Goal: Answer question/provide support

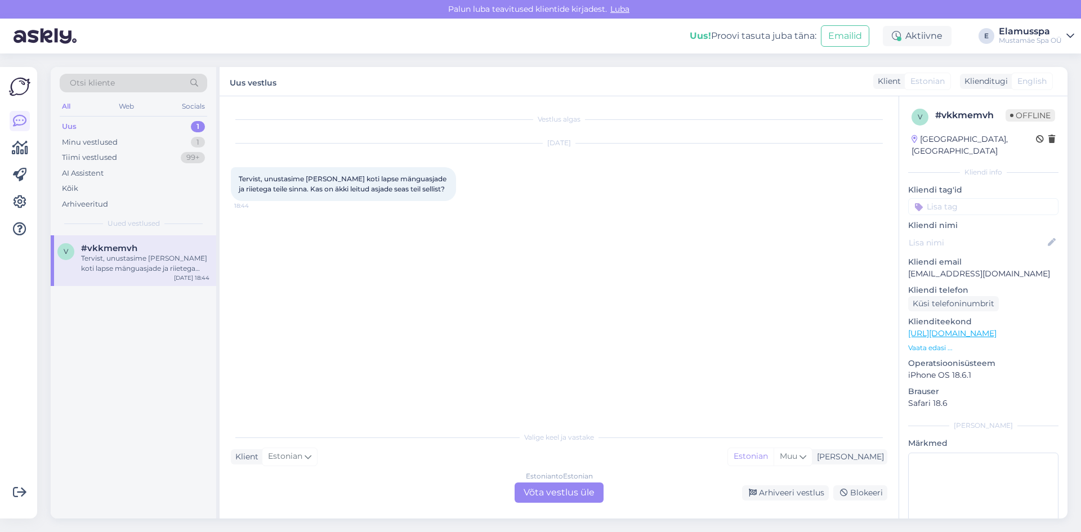
click at [552, 494] on div "Estonian to Estonian Võta vestlus üle" at bounding box center [559, 492] width 89 height 20
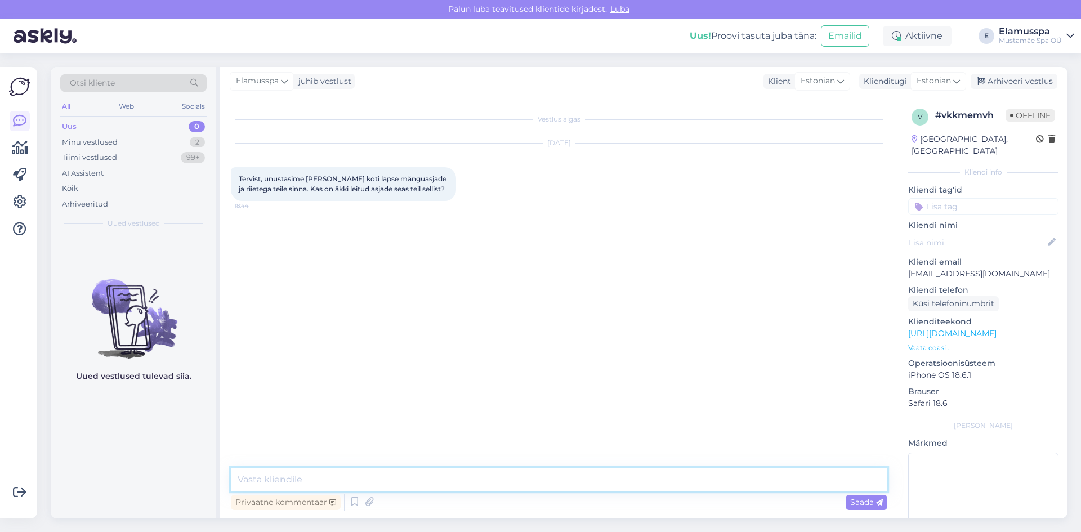
click at [327, 471] on textarea at bounding box center [559, 480] width 656 height 24
type textarea "[PERSON_NAME]"
drag, startPoint x: 229, startPoint y: 235, endPoint x: 217, endPoint y: 240, distance: 13.6
click at [229, 235] on div "Vestlus algas [DATE] Tervist, unustasime [PERSON_NAME] koti lapse mänguasjade j…" at bounding box center [559, 307] width 679 height 422
click at [443, 229] on div "Vestlus algas [DATE] Tervist, unustasime [PERSON_NAME] koti lapse mänguasjade j…" at bounding box center [564, 283] width 667 height 350
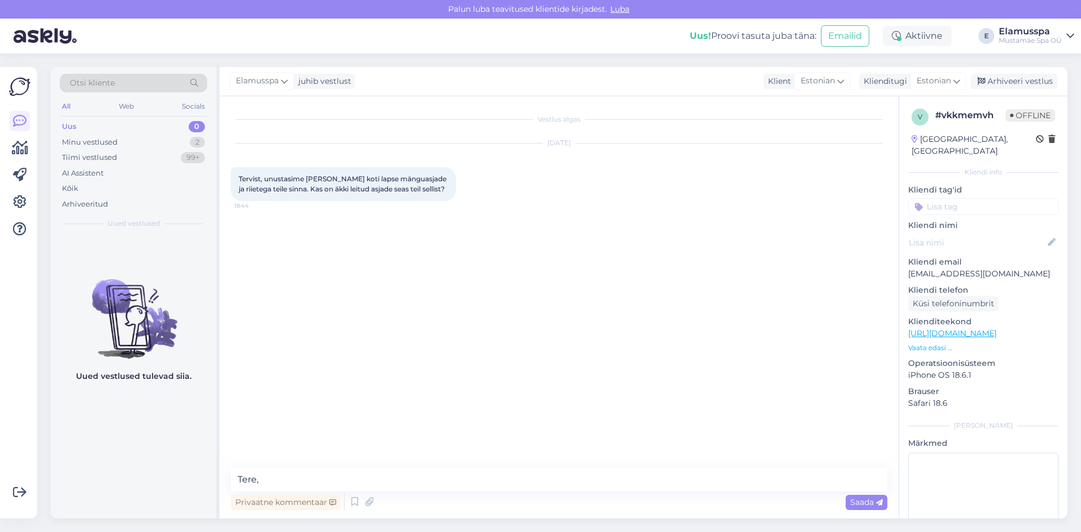
click at [368, 314] on div "Vestlus algas [DATE] Tervist, unustasime [PERSON_NAME] koti lapse mänguasjade j…" at bounding box center [564, 283] width 667 height 350
click at [351, 471] on textarea "Tere," at bounding box center [559, 480] width 656 height 24
click at [388, 402] on div "Vestlus algas [DATE] Tervist, unustasime [PERSON_NAME] koti lapse mänguasjade j…" at bounding box center [564, 283] width 667 height 350
click at [466, 348] on div "Vestlus algas [DATE] Tervist, unustasime [PERSON_NAME] koti lapse mänguasjade j…" at bounding box center [564, 283] width 667 height 350
click at [336, 484] on textarea "Tere, mis oli" at bounding box center [559, 480] width 656 height 24
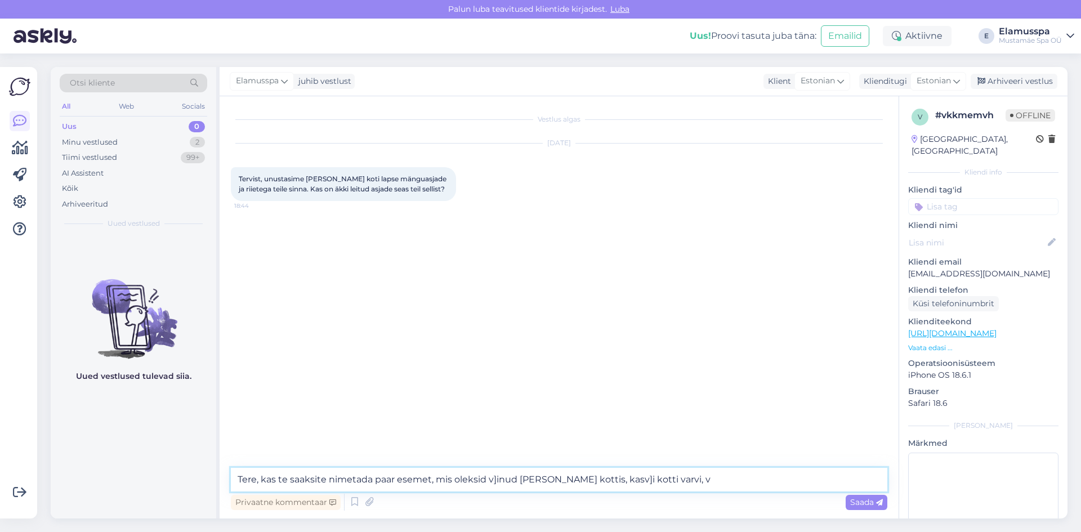
click at [494, 476] on textarea "Tere, kas te saaksite nimetada paar esemet, mis oleksid v]inud [PERSON_NAME] ko…" at bounding box center [559, 480] width 656 height 24
drag, startPoint x: 619, startPoint y: 478, endPoint x: 598, endPoint y: 481, distance: 21.6
click at [598, 481] on textarea "Tere, kas te saaksite nimetada paar esemet, mis oleksid võinud [PERSON_NAME] ko…" at bounding box center [559, 480] width 656 height 24
click at [681, 433] on div "Vestlus algas [DATE] Tervist, unustasime [PERSON_NAME] koti lapse mänguasjade j…" at bounding box center [564, 283] width 667 height 350
click at [671, 474] on textarea "Tere, kas te saaksite nimetada paar esemet, mis oleksid võinud [PERSON_NAME] ko…" at bounding box center [559, 480] width 656 height 24
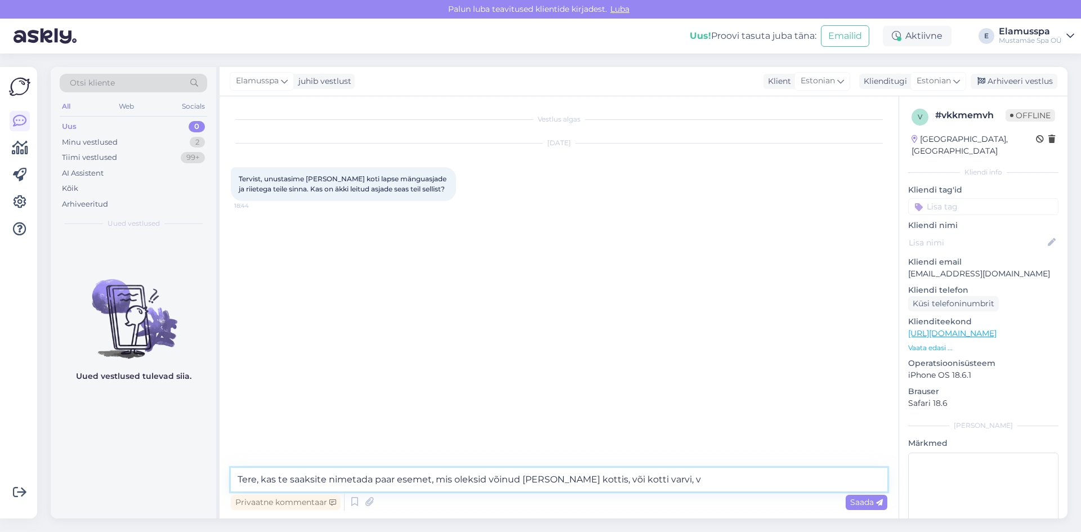
drag, startPoint x: 671, startPoint y: 474, endPoint x: 656, endPoint y: 486, distance: 19.6
click at [656, 486] on textarea "Tere, kas te saaksite nimetada paar esemet, mis oleksid võinud [PERSON_NAME] ko…" at bounding box center [559, 480] width 656 height 24
click at [851, 480] on textarea "Tere, kas te saaksite nimetada paar esemet, mis oleksid võinud [PERSON_NAME] ko…" at bounding box center [559, 480] width 656 height 24
click at [826, 477] on textarea "Tere, kas te saaksite nimetada paar esemet, mis oleksid võinud [PERSON_NAME] ko…" at bounding box center [559, 480] width 656 height 24
click at [337, 477] on textarea "Tere, kas te saaksite nimetada paar esemet, mis oleksid võinud [PERSON_NAME] ko…" at bounding box center [559, 480] width 656 height 24
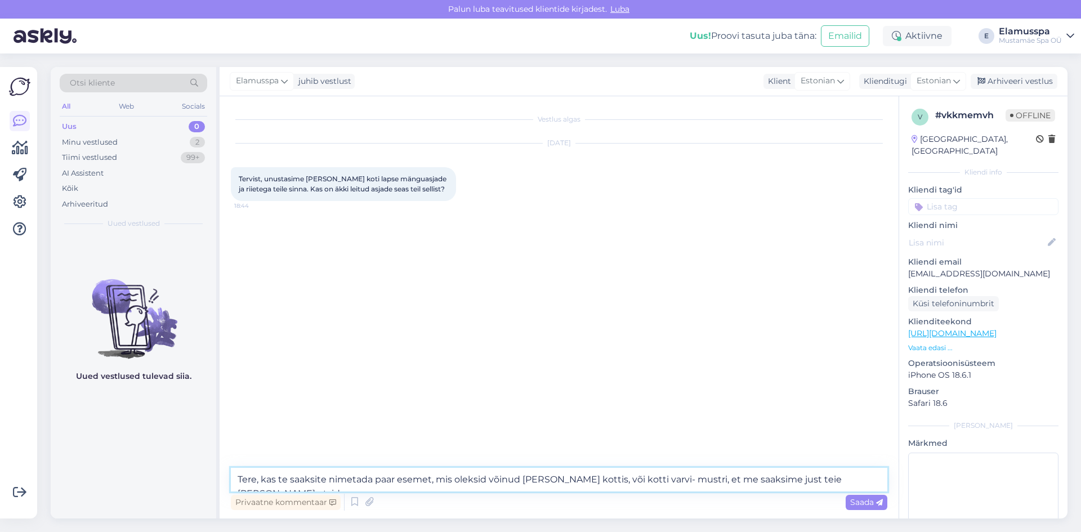
click at [337, 477] on textarea "Tere, kas te saaksite nimetada paar esemet, mis oleksid võinud [PERSON_NAME] ko…" at bounding box center [559, 480] width 656 height 24
click at [616, 488] on textarea "Tere, kas te saaksite nimetada paar esemet, mis oleksid võinud [PERSON_NAME] ko…" at bounding box center [559, 480] width 656 height 24
click at [432, 480] on textarea "Tere, kas te saaksite nimetada paar esemet, mis oleksid võinud [PERSON_NAME] ko…" at bounding box center [559, 480] width 656 height 24
click at [258, 481] on textarea "Tere, kas te saaksite nimetada paar esemet, mis oleksid võinud [PERSON_NAME] ko…" at bounding box center [559, 480] width 656 height 24
type textarea "Tere! kas te saaksite nimetada paar esemet, mis oleksid võinud [PERSON_NAME] ko…"
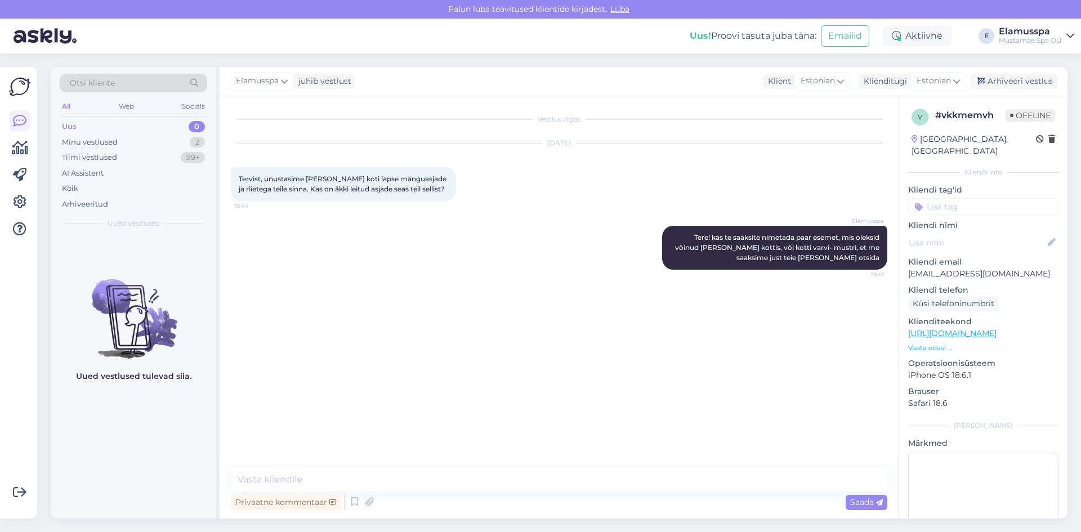
click at [95, 120] on div "Uus 0" at bounding box center [133, 127] width 147 height 16
click at [354, 274] on div "Elamusspa Tere! kas te saaksite nimetada paar esemet, mis oleksid võinud [PERSO…" at bounding box center [559, 247] width 656 height 69
click at [295, 309] on span "Selline sinine riidest [PERSON_NAME]. Sees on pehmeid mänguasju, roosad ujumisp…" at bounding box center [333, 311] width 189 height 19
click at [329, 313] on div "Selline sinine riidest [PERSON_NAME]. Sees on pehmeid mänguasju, roosad ujumisp…" at bounding box center [343, 311] width 225 height 34
click at [333, 237] on div "Elamusspa Tere! kas te saaksite nimetada paar esemet, mis oleksid võinud [PERSO…" at bounding box center [559, 247] width 656 height 69
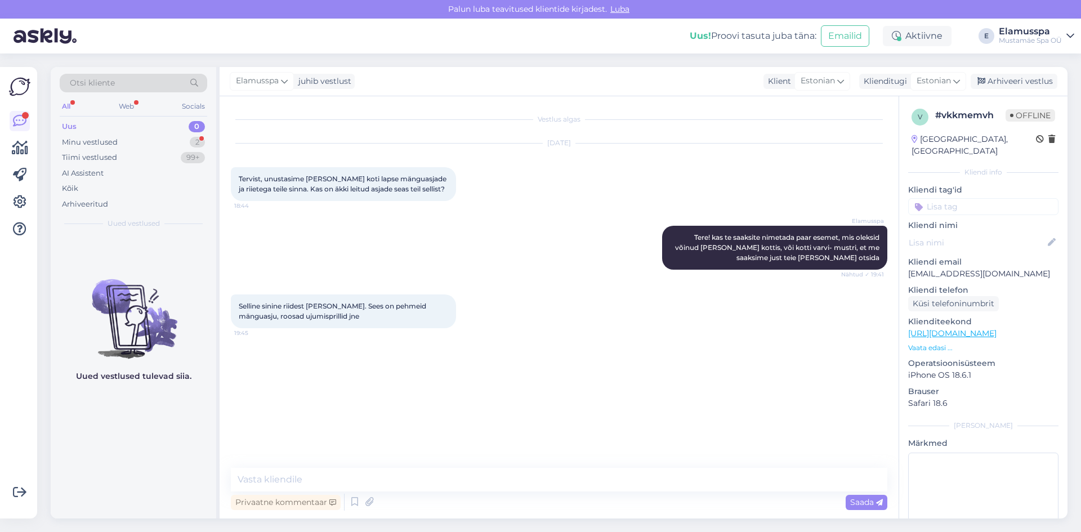
click at [515, 391] on div "Vestlus algas [DATE] Tervist, unustasime [PERSON_NAME] koti lapse mänguasjade j…" at bounding box center [564, 283] width 667 height 350
click at [90, 138] on div "Minu vestlused" at bounding box center [90, 142] width 56 height 11
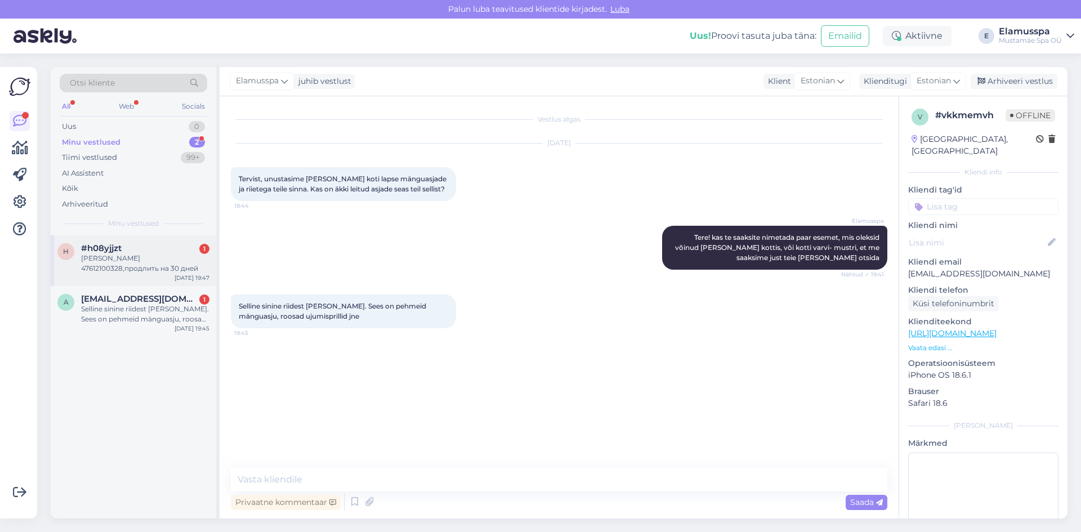
click at [192, 256] on div "[PERSON_NAME] 47612100328,продлить на 30 дней" at bounding box center [145, 263] width 128 height 20
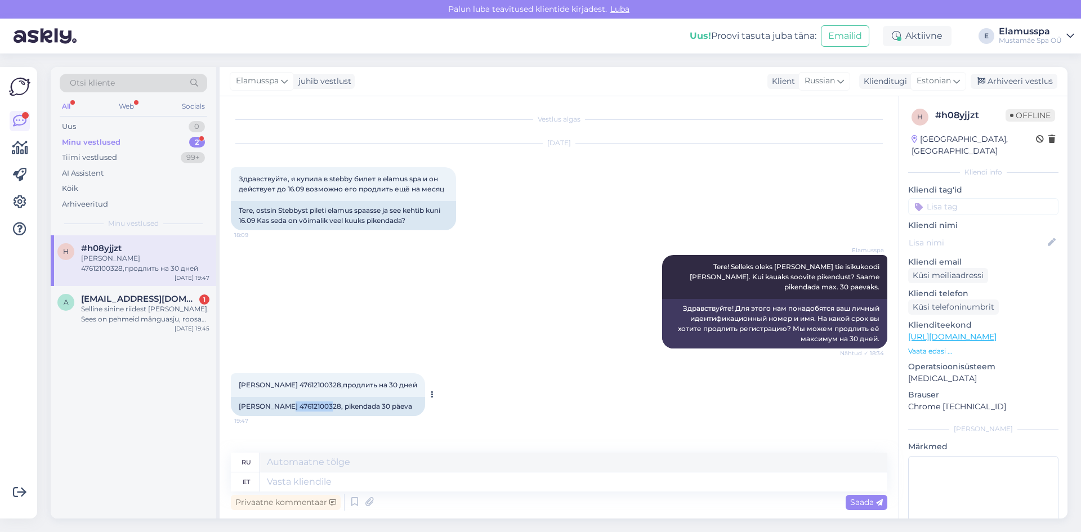
drag, startPoint x: 281, startPoint y: 395, endPoint x: 323, endPoint y: 394, distance: 42.2
click at [323, 397] on div "[PERSON_NAME] 47612100328, pikendada 30 päeva" at bounding box center [328, 406] width 194 height 19
copy div "47612100328"
click at [406, 261] on div "Elamusspa Tere! Selleks oleks [PERSON_NAME] tie isikukoodi [PERSON_NAME]. Kui k…" at bounding box center [559, 302] width 656 height 118
click at [490, 474] on textarea at bounding box center [573, 481] width 627 height 19
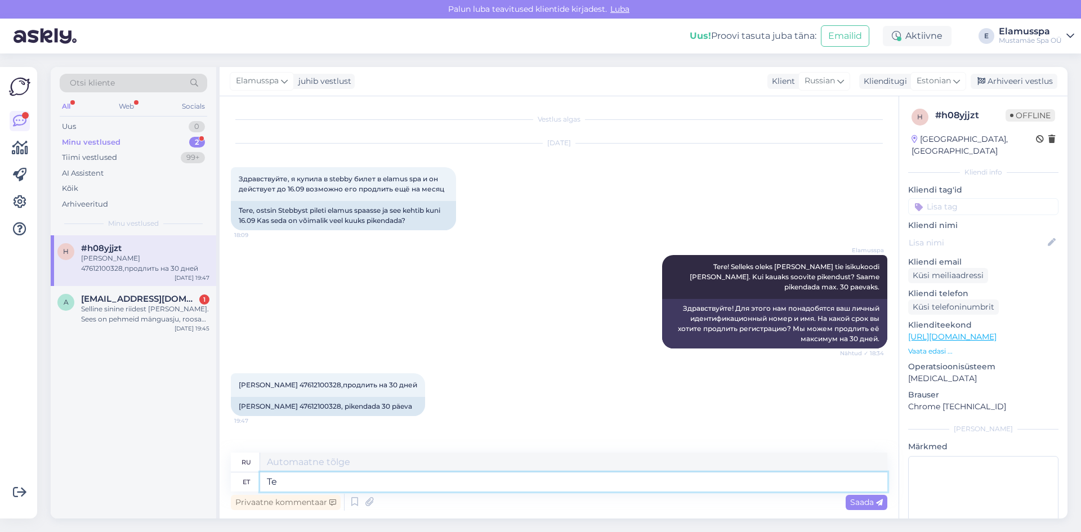
type textarea "T"
type textarea "Pikendasime t"
type textarea "Мы расширили"
type textarea "Pikendasime teile se"
type textarea "Мы расширили это для вас"
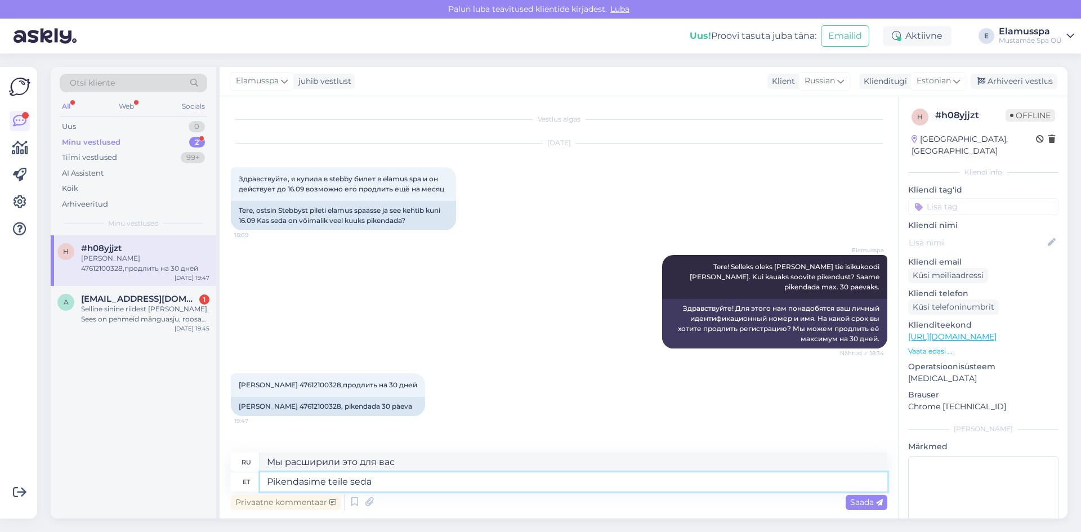
type textarea "Pikendasime teile seda"
type textarea "Мы расширили его для вас."
type textarea "Pikendasime teile seda 30ks"
type textarea "Мы продлили его для вас до 30"
type textarea "Pikendasime teile seda 30ks päw"
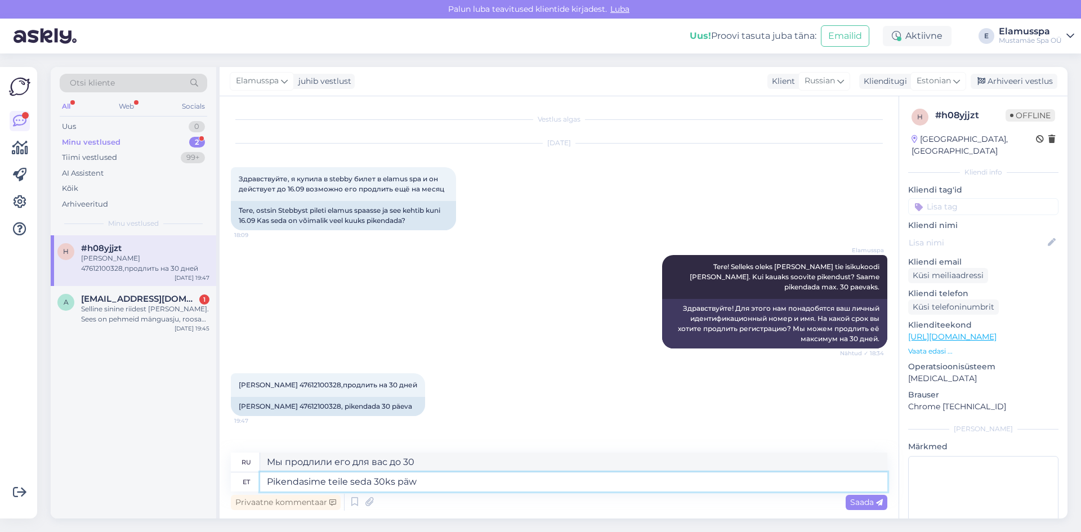
type textarea "Мы продлили его для вас на 30 дней."
type textarea "Pikendasime teile seda 30ks päwvaks!"
type textarea "Мы продлили его для вас на 30 дней!"
type textarea "Pikendasime teile seda 30ks päevaks! nägemist."
type textarea "Мы продлили эту акцию для вас на 30 дней!"
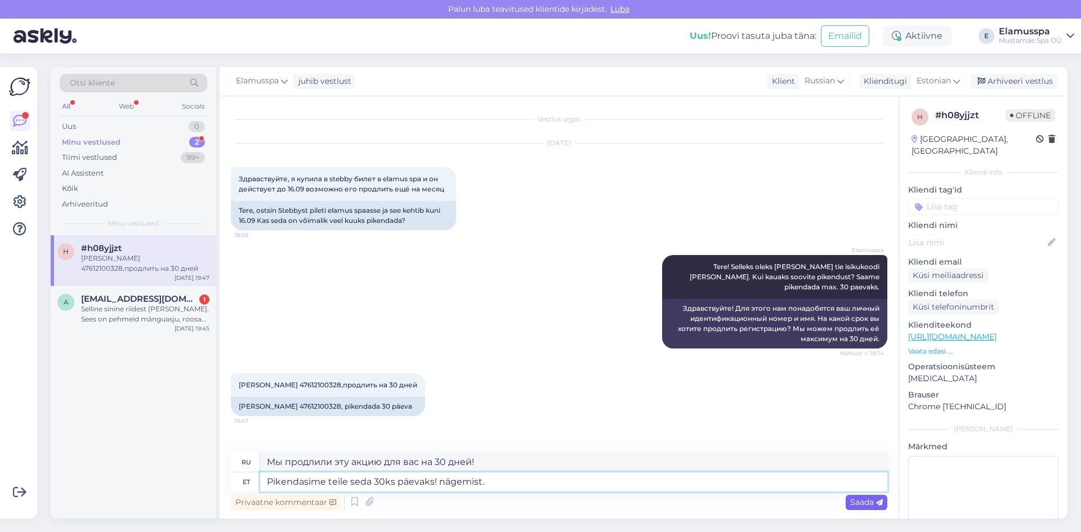
type textarea "Pikendasime teile seda 30ks päevaks! nägemist."
click at [865, 503] on span "Saada" at bounding box center [866, 502] width 33 height 10
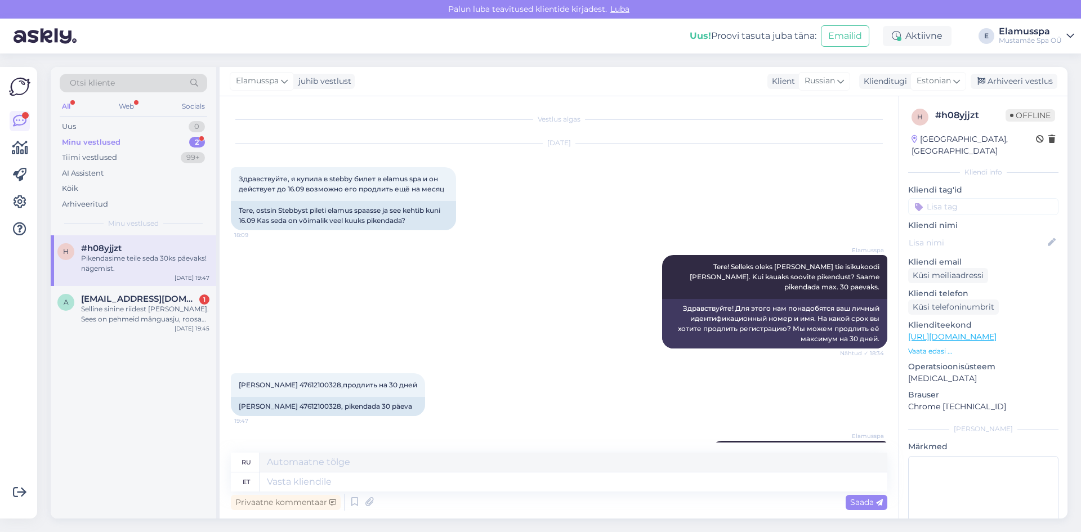
scroll to position [43, 0]
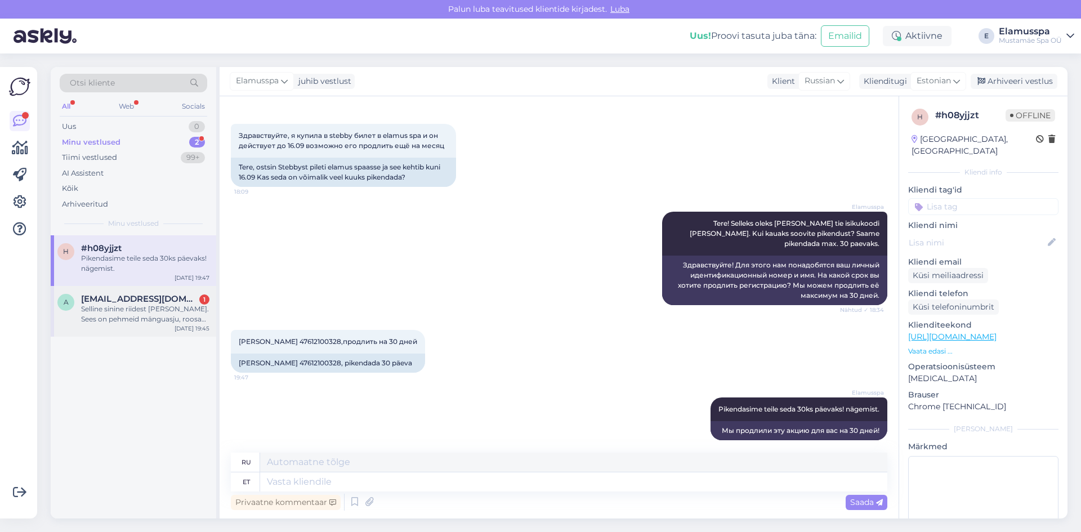
click at [114, 312] on div "Selline sinine riidest [PERSON_NAME]. Sees on pehmeid mänguasju, roosad ujumisp…" at bounding box center [145, 314] width 128 height 20
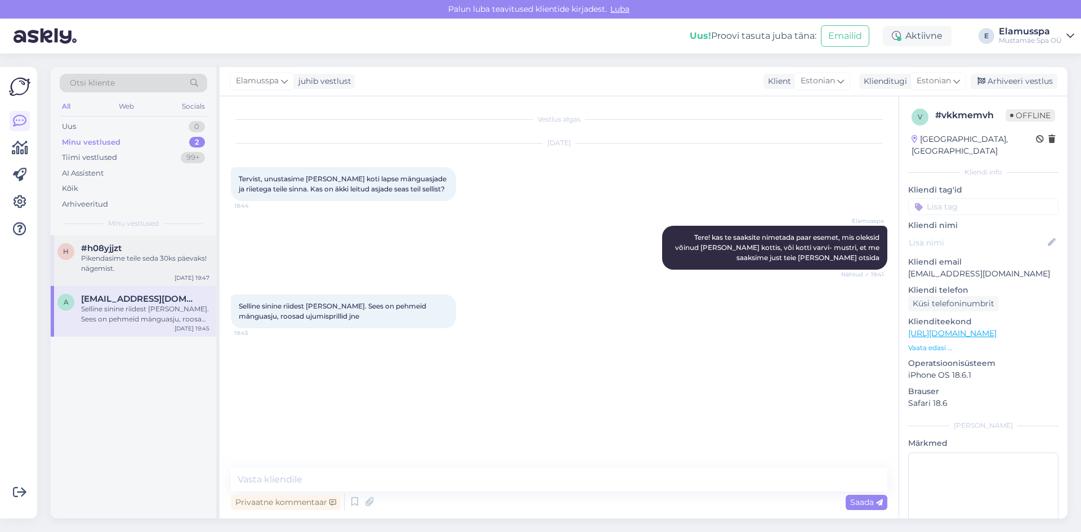
click at [154, 267] on div "Pikendasime teile seda 30ks päevaks! nägemist." at bounding box center [145, 263] width 128 height 20
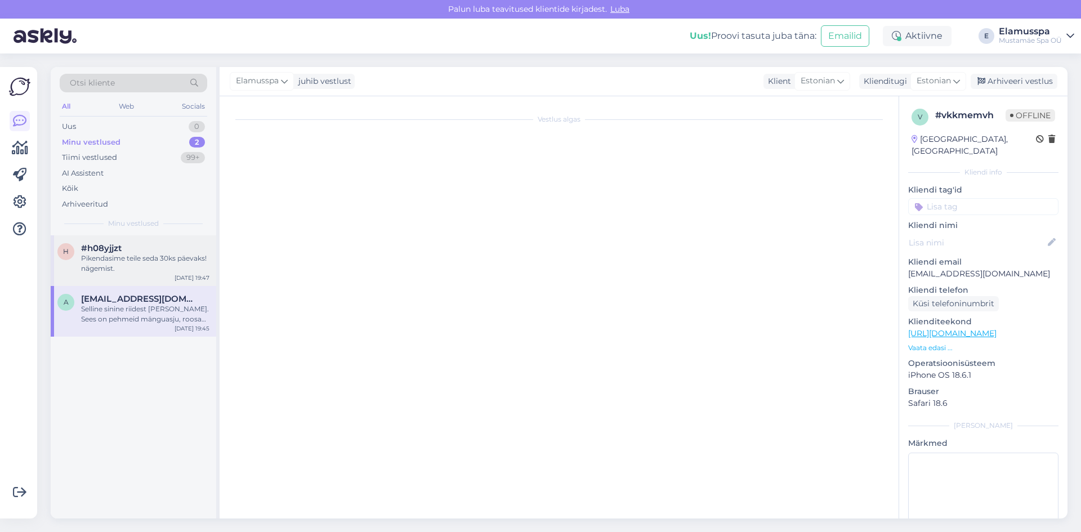
scroll to position [43, 0]
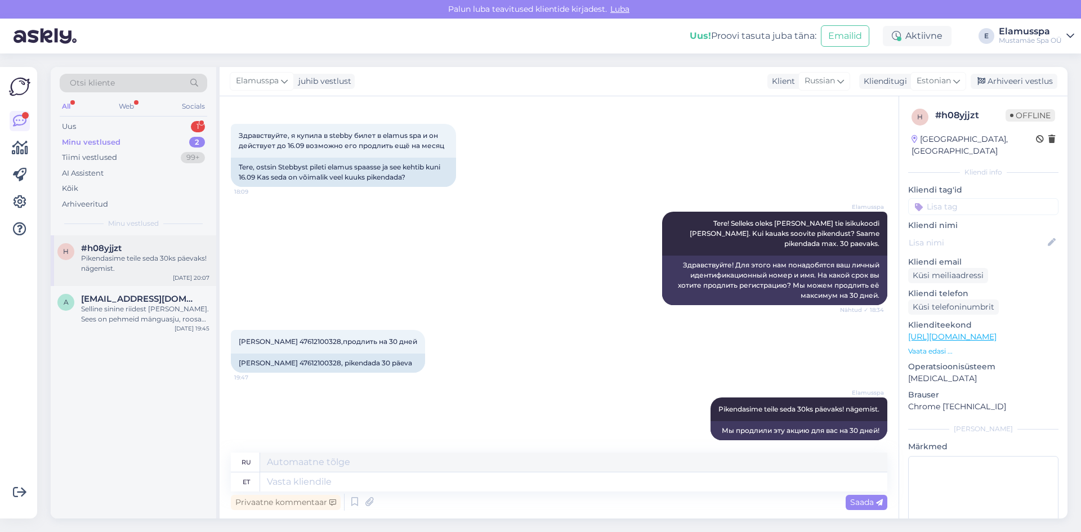
click at [180, 250] on div "#h08yjjzt" at bounding box center [145, 248] width 128 height 10
click at [986, 86] on div "Arhiveeri vestlus" at bounding box center [1013, 81] width 87 height 15
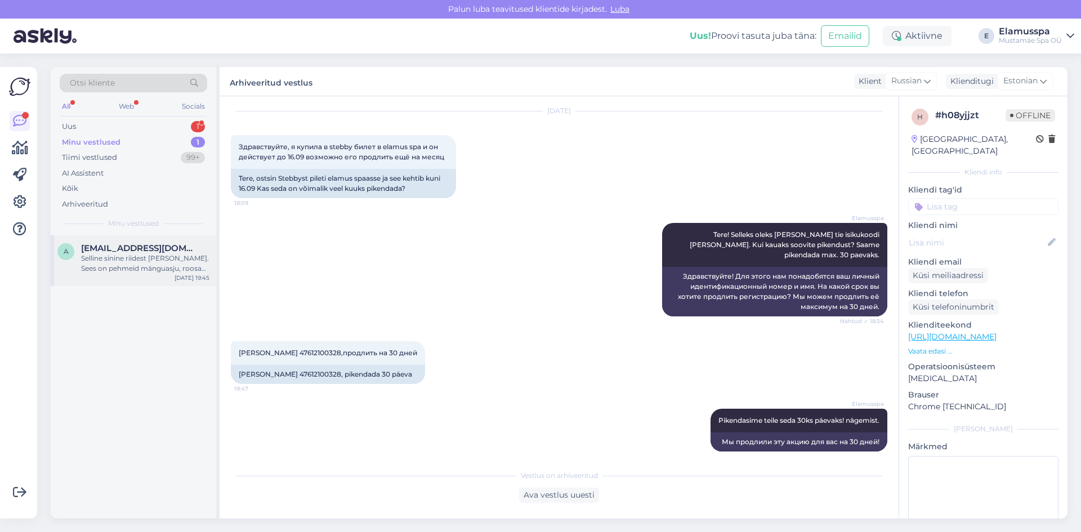
click at [136, 241] on div "a [EMAIL_ADDRESS][DOMAIN_NAME] Selline sinine riidest [PERSON_NAME]. Sees on pe…" at bounding box center [133, 260] width 165 height 51
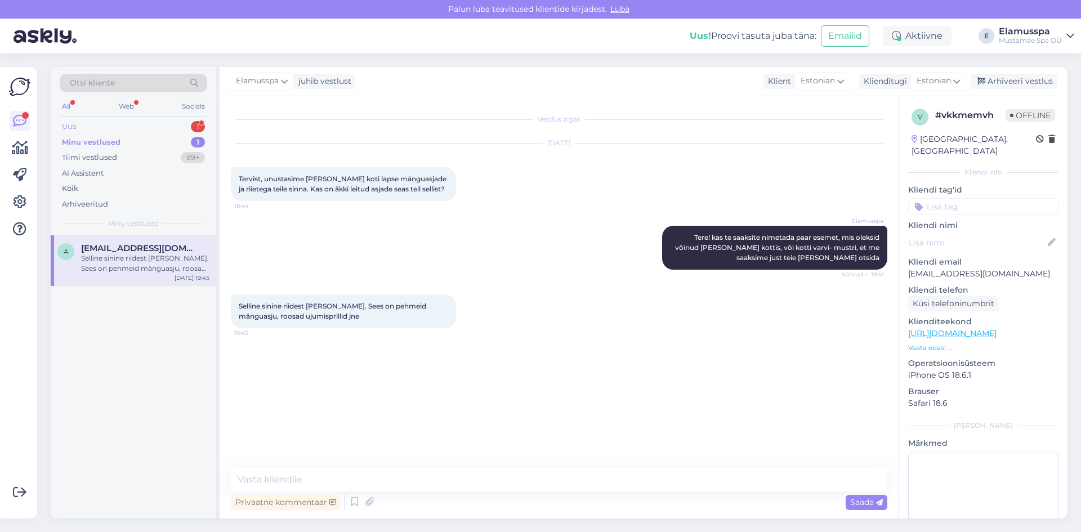
click at [126, 123] on div "Uus 1" at bounding box center [133, 127] width 147 height 16
click at [140, 249] on div "#agxy0nvh 1" at bounding box center [145, 248] width 128 height 10
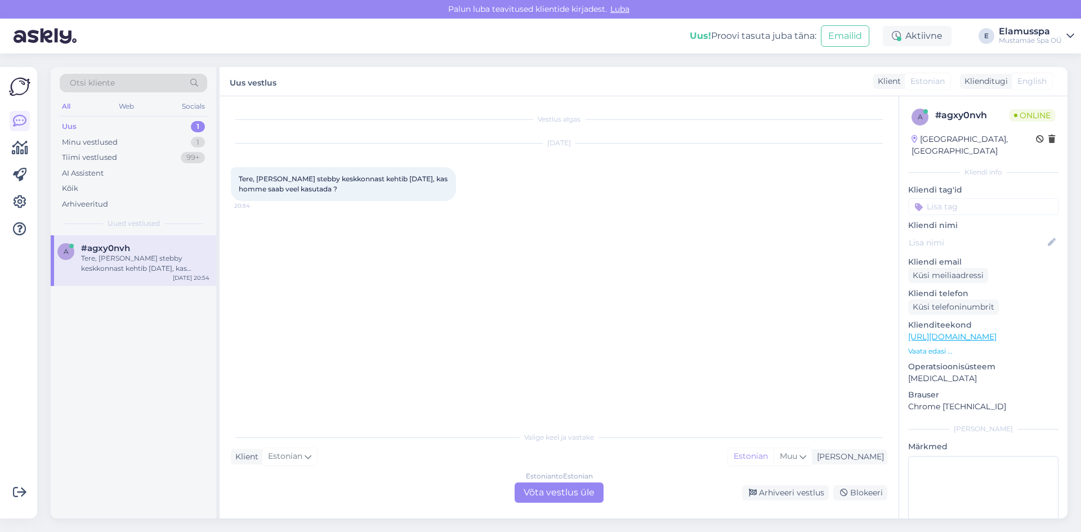
click at [556, 490] on div "Estonian to Estonian Võta vestlus üle" at bounding box center [559, 492] width 89 height 20
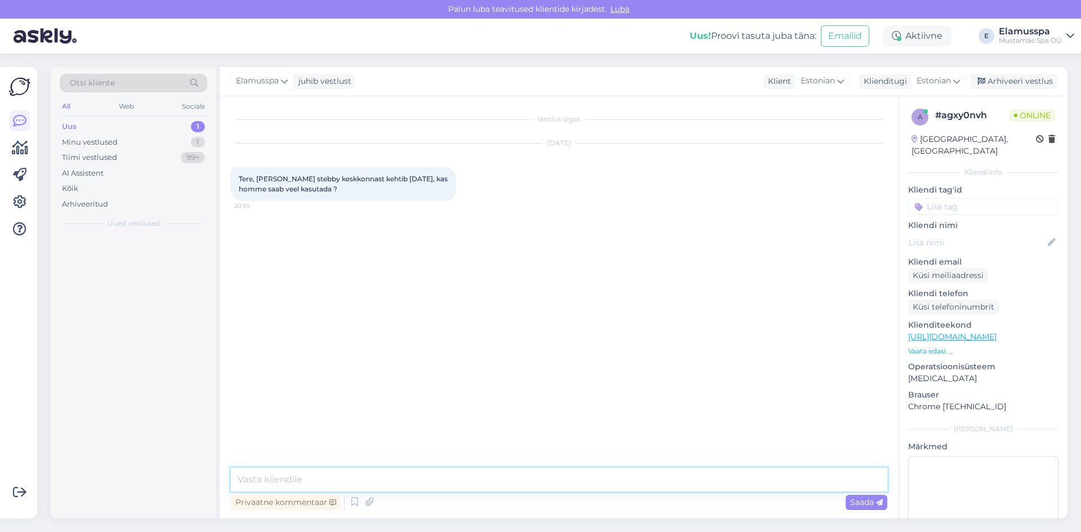
click at [457, 478] on textarea at bounding box center [559, 480] width 656 height 24
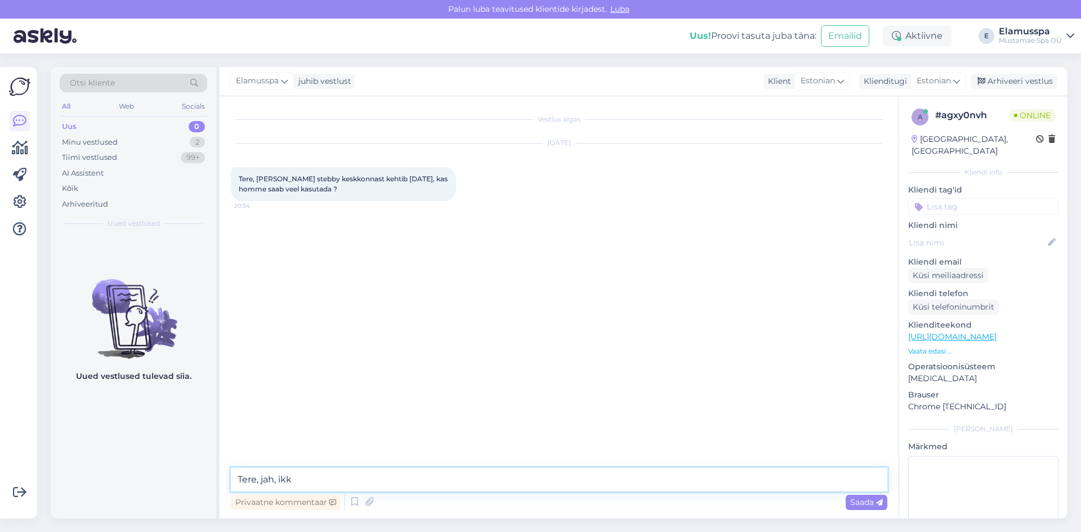
type textarea "Tere, jah, ikka"
click at [1001, 87] on div "Arhiveeri vestlus" at bounding box center [1013, 81] width 87 height 15
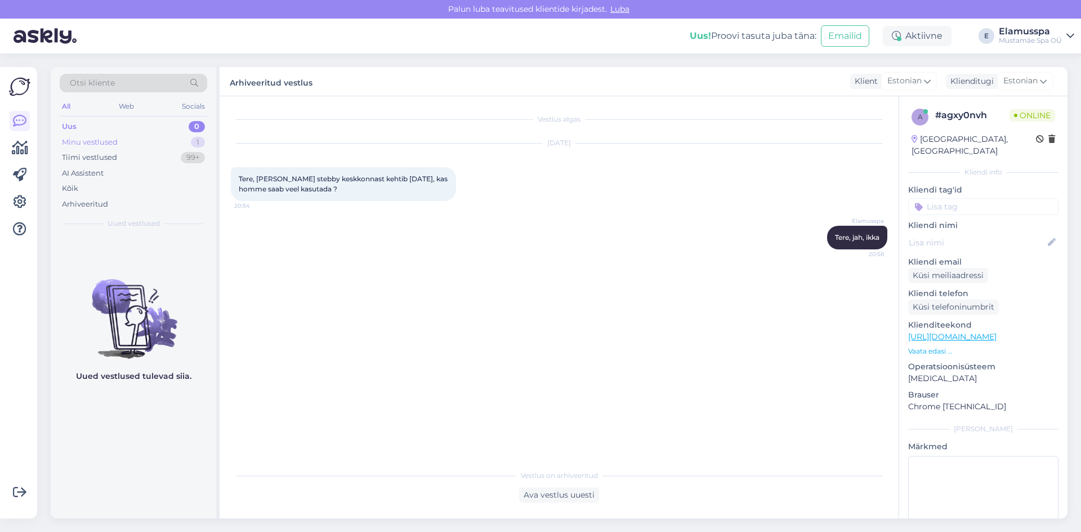
click at [195, 135] on div "Minu vestlused 1" at bounding box center [133, 143] width 147 height 16
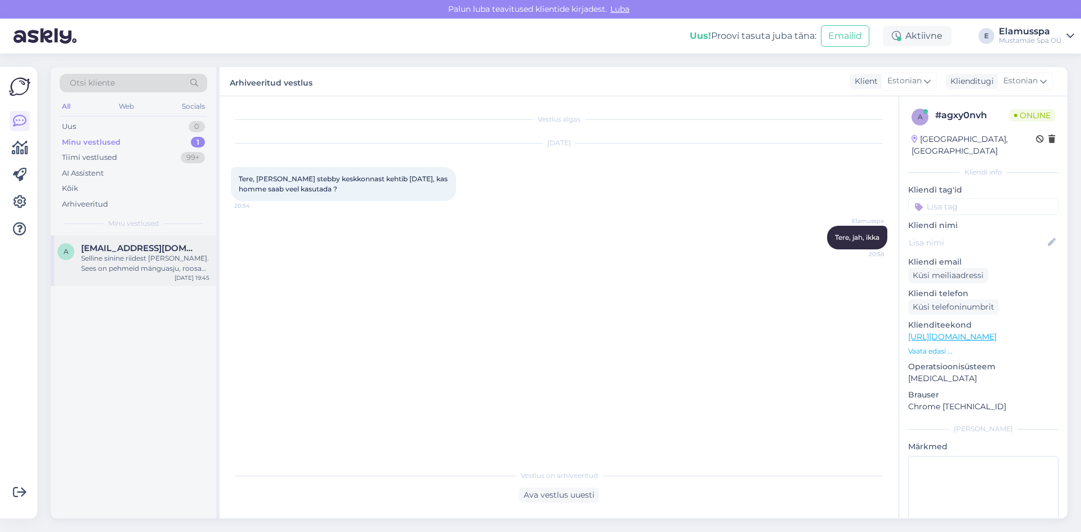
click at [184, 267] on div "Selline sinine riidest [PERSON_NAME]. Sees on pehmeid mänguasju, roosad ujumisp…" at bounding box center [145, 263] width 128 height 20
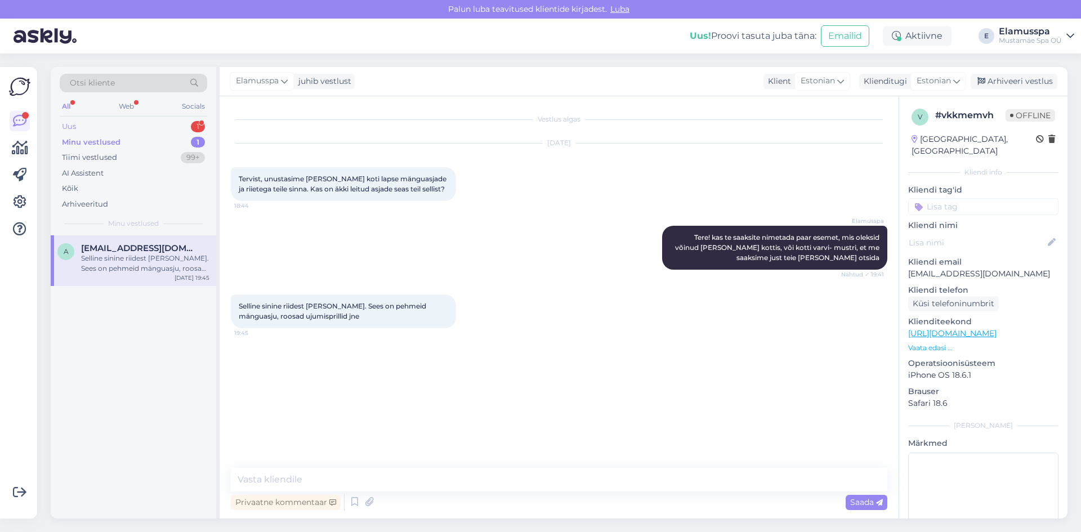
click at [196, 124] on div "1" at bounding box center [198, 126] width 14 height 11
click at [156, 267] on div "Superluks, astun homme läbi siis ja proovin teist piletit pikendada." at bounding box center [145, 263] width 128 height 20
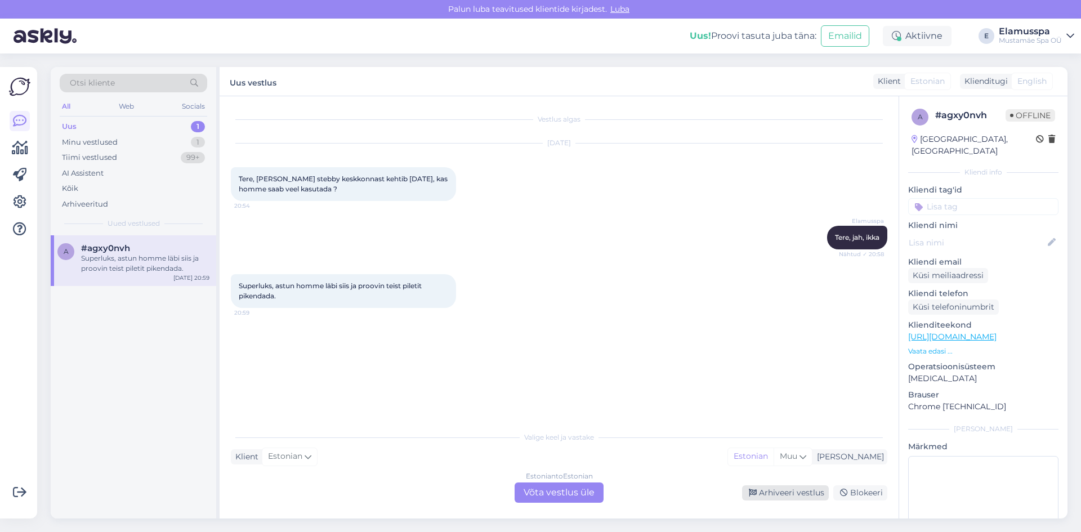
click at [808, 495] on div "Arhiveeri vestlus" at bounding box center [785, 492] width 87 height 15
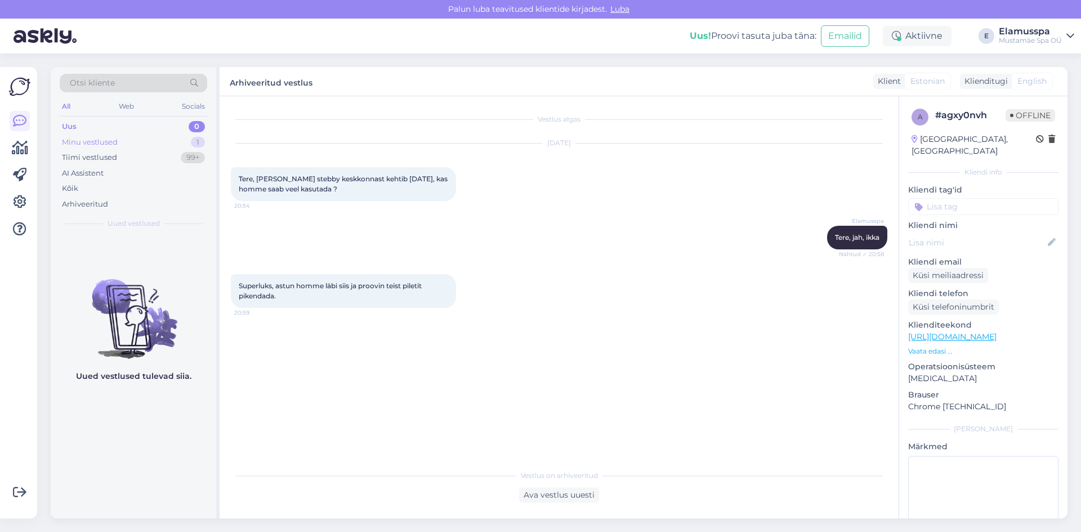
click at [196, 146] on div "1" at bounding box center [198, 142] width 14 height 11
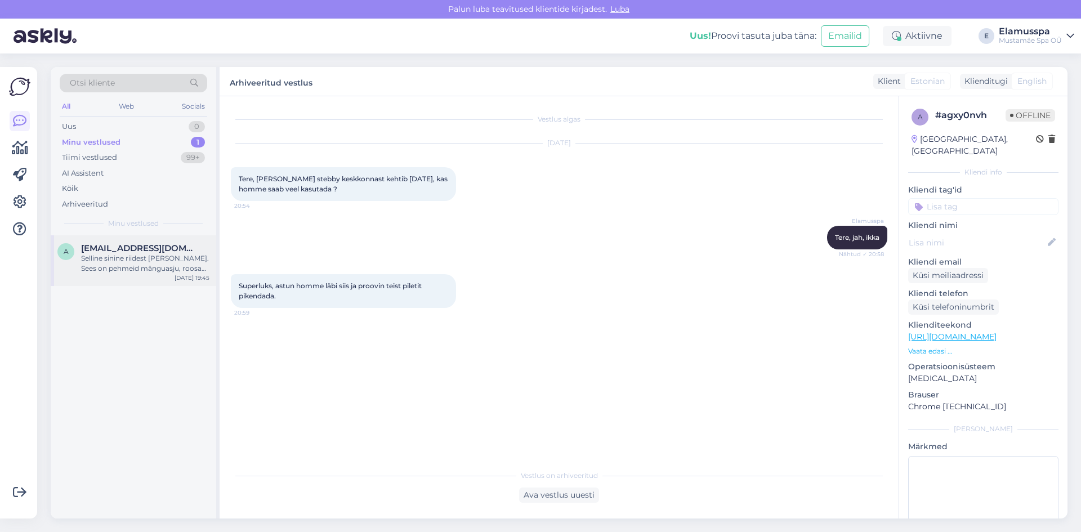
click at [164, 258] on div "Selline sinine riidest [PERSON_NAME]. Sees on pehmeid mänguasju, roosad ujumisp…" at bounding box center [145, 263] width 128 height 20
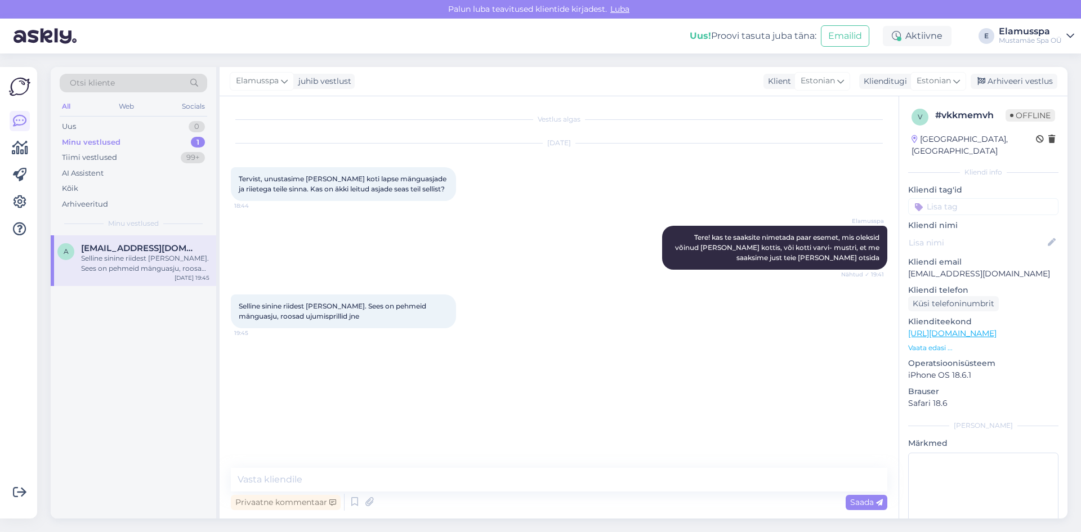
drag, startPoint x: 608, startPoint y: 388, endPoint x: 601, endPoint y: 396, distance: 11.2
click at [608, 388] on div "Vestlus algas [DATE] Tervist, unustasime [PERSON_NAME] koti lapse mänguasjade j…" at bounding box center [564, 283] width 667 height 350
click at [113, 131] on div "Uus 1" at bounding box center [133, 127] width 147 height 16
click at [175, 260] on div "Can I book a [MEDICAL_DATA] or mud massage for 3 [DEMOGRAPHIC_DATA] [DATE]. We …" at bounding box center [145, 263] width 128 height 20
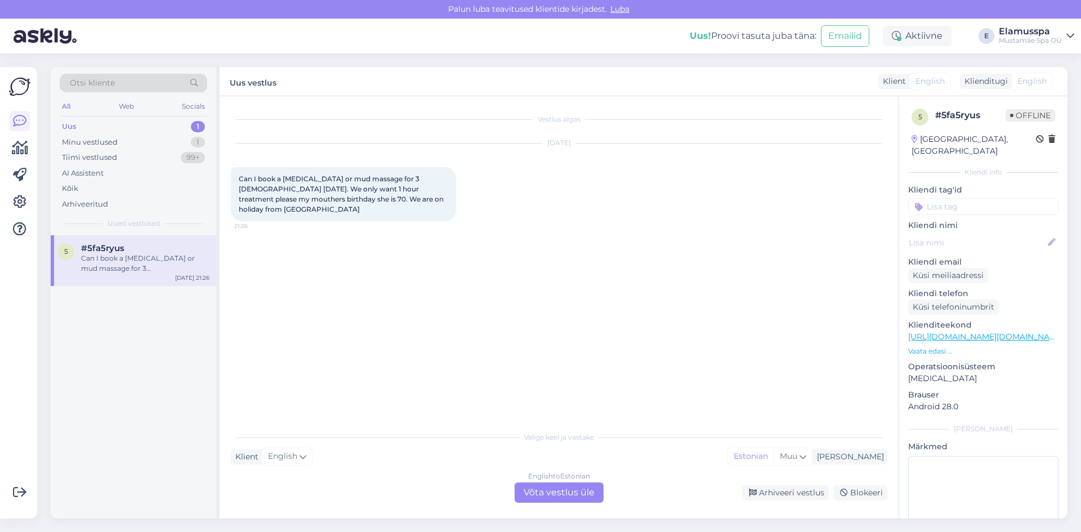
click at [543, 489] on div "English to Estonian Võta vestlus üle" at bounding box center [559, 492] width 89 height 20
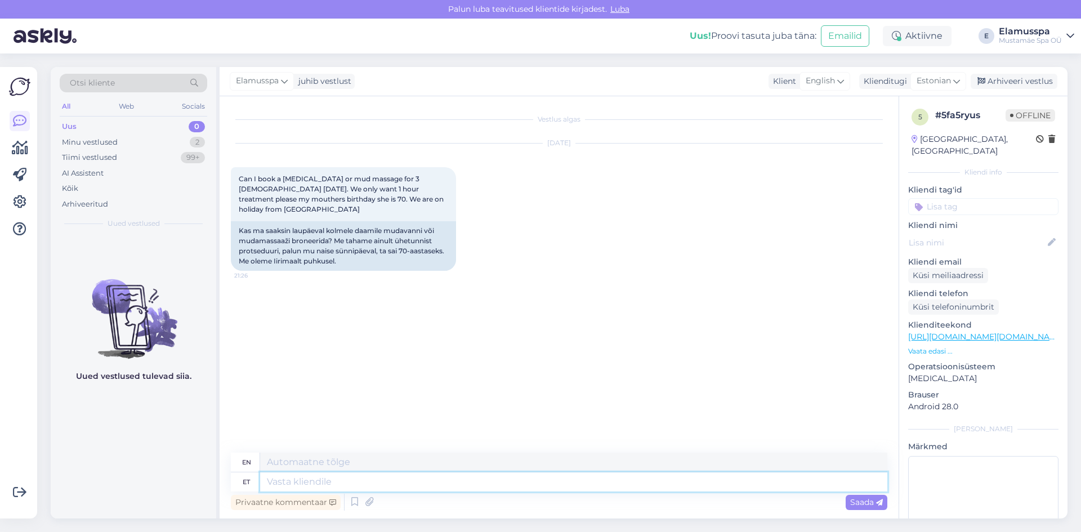
click at [383, 489] on textarea at bounding box center [573, 481] width 627 height 19
type textarea "Hello, we"
type textarea "Hello,"
type textarea "Hello, we do"
type textarea "Hello, we"
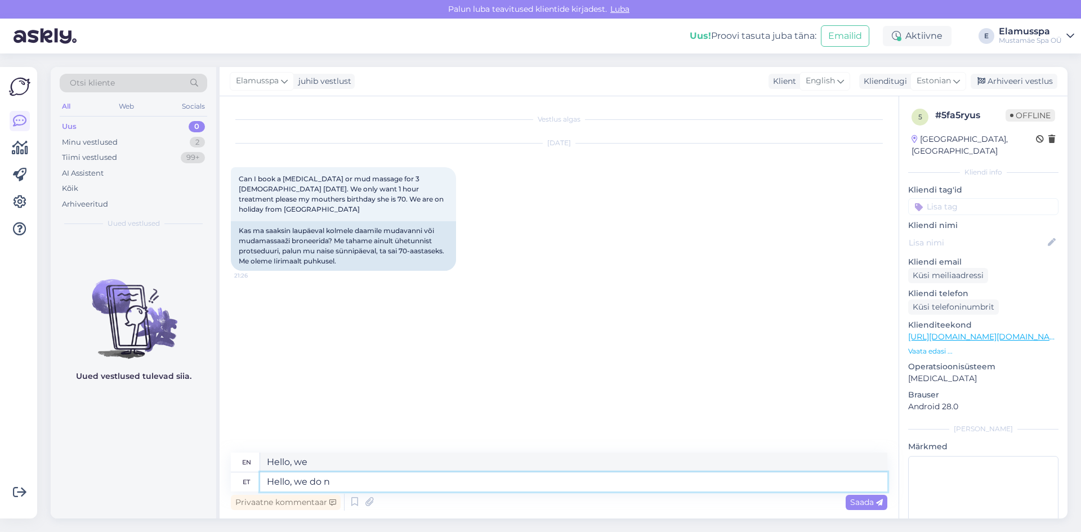
type textarea "Hello, we do no"
type textarea "Hello, we do"
type textarea "Hello, we do not"
type textarea "Hello, we don't"
type textarea "Hello, w"
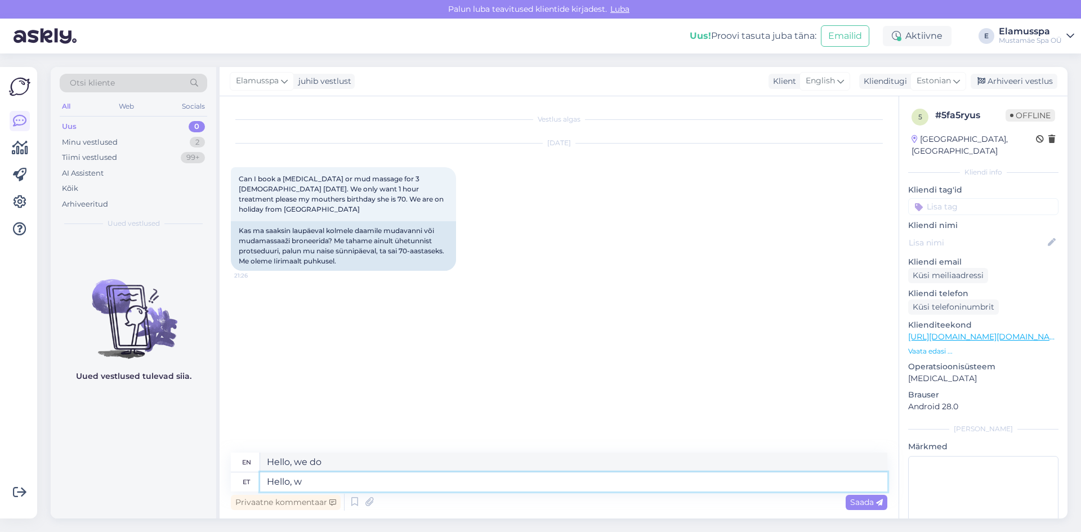
type textarea "Hello, we"
type textarea "Hello,"
type textarea "Hello, unfortunately, we"
type textarea "Hello, unfortunately,"
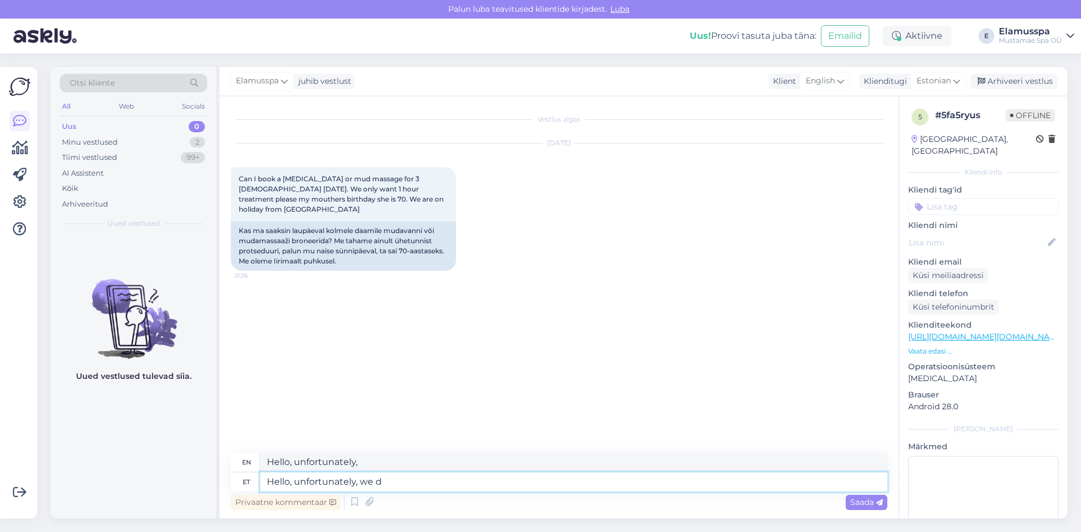
type textarea "Hello, unfortunately, we do"
type textarea "Hello, unfortunately, we"
type textarea "Hello, unfortunately, we do no"
type textarea "Hello, unfortunately, we do"
type textarea "Hello, unfortunately, we do not ha"
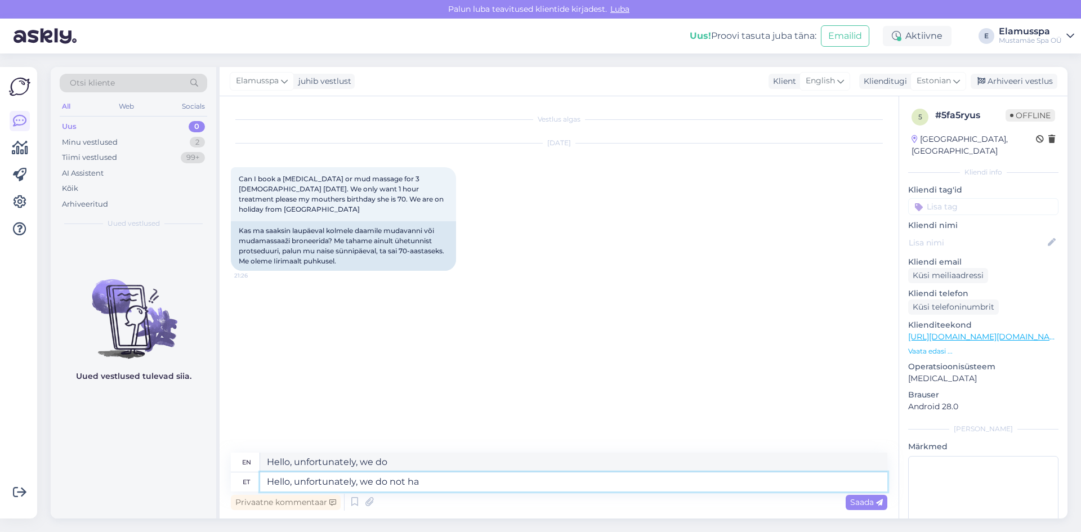
type textarea "Hello, unfortunately, we do not"
type textarea "Hello, unfortunately, we do not have mu"
type textarea "Hello, unfortunately, we do not have"
type textarea "Hello, unfortunately, we do not have mud ma"
type textarea "Hello, unfortunately, we do not have mud"
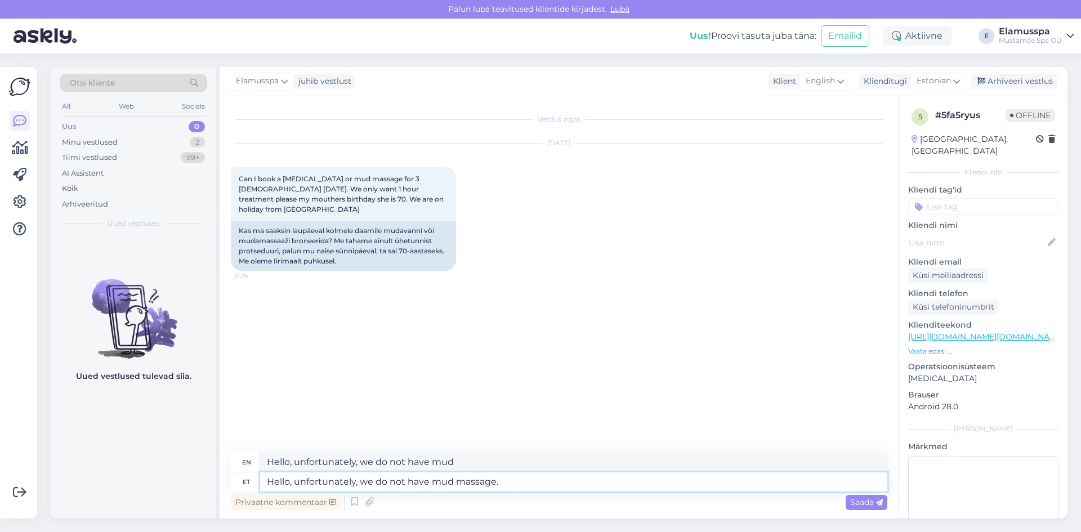
type textarea "Hello, unfortunately, we do not have mud massage."
type textarea "Hello, unfortunately, we do not have mud massage. You can"
type textarea "Hello, unfortunately, we do not have mud massage. You"
type textarea "Hello, unfortunately, we do not have mud massage. You can se"
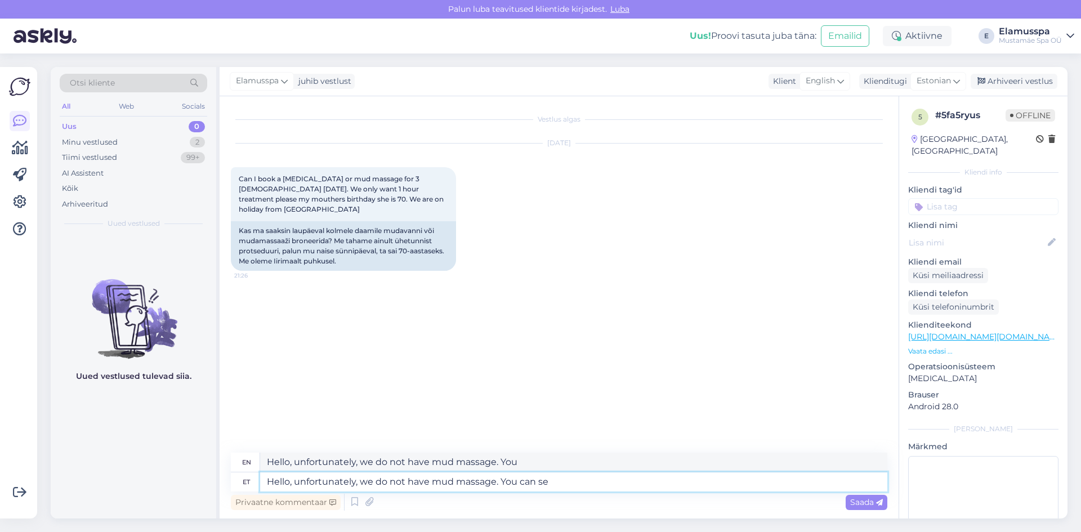
type textarea "Hello, unfortunately, we do not have mud massage. You can"
type textarea "Hello, unfortunately, we do not have mud massage. You can see"
type textarea "Hello, unfortunately, we do not have mud massage. You can see all th"
type textarea "Hello, unfortunately, we do not have mud massage. You can see below"
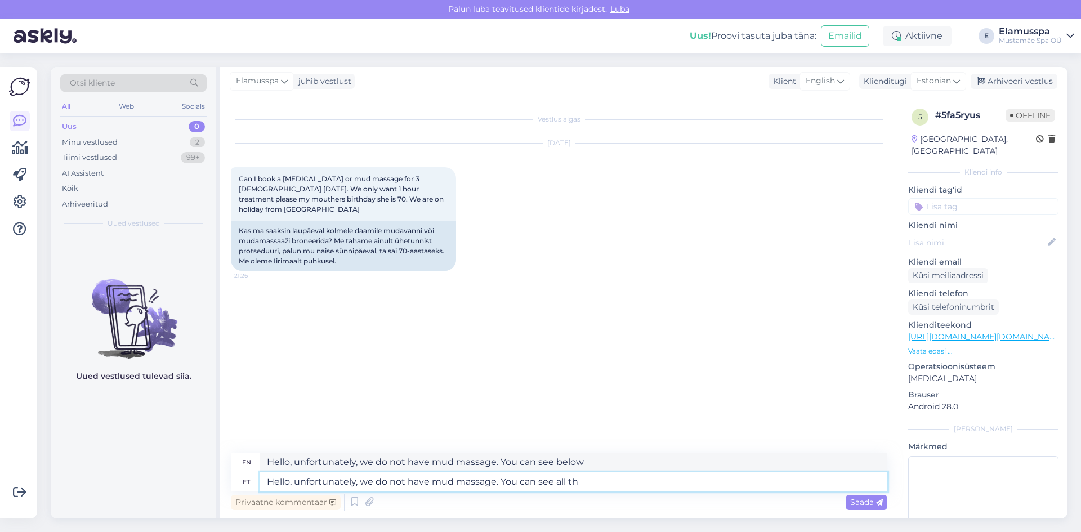
type textarea "Hello, unfortunately, we do not have mud massage. You can see all th t"
type textarea "Hello, unfortunately, we do not have mud massage. You can see all th"
type textarea "Hello, unfortunately, we do not have mud massage. You can see all th treatments…"
type textarea "Hello, unfortunately, we do not have mud massage. You can see all th treatments"
type textarea "Hello, unfortunately, we do not have mud massage. You can see all th treatments…"
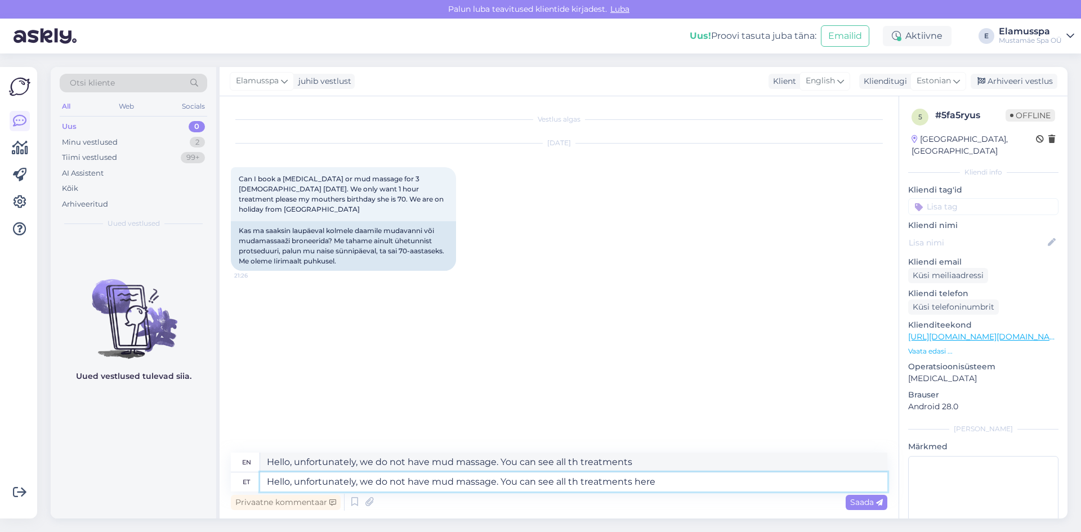
type textarea "Hello, unfortunately, we do not have mud massage. You can see all th treatments…"
paste textarea "[URL][DOMAIN_NAME]"
type textarea "Hello, unfortunately, we do not have mud massage. You can see all th treatments…"
click at [579, 478] on textarea "Hello, unfortunately, we do not have mud massage. You can see all th treatments…" at bounding box center [573, 481] width 627 height 19
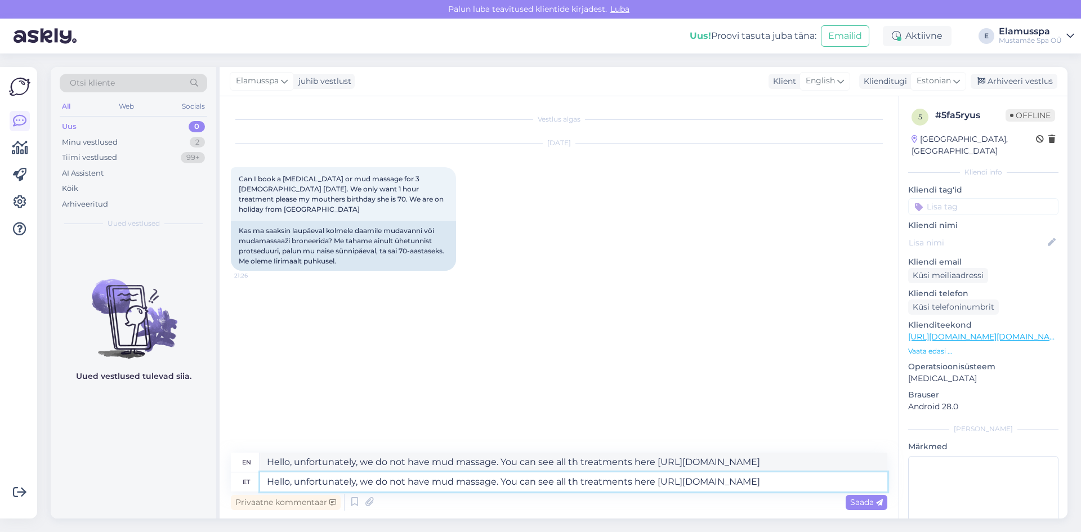
type textarea "Hello, unfortunately, we do not have mud massage. You can see all the treatment…"
click at [736, 473] on textarea "Hello, unfortunately, we do not have mud massage. You can see all the treatment…" at bounding box center [573, 481] width 627 height 19
type textarea "Hello, unfortunately, we do not have mud massage. You can see all the treatment…"
click at [860, 508] on div "Saada" at bounding box center [867, 502] width 42 height 15
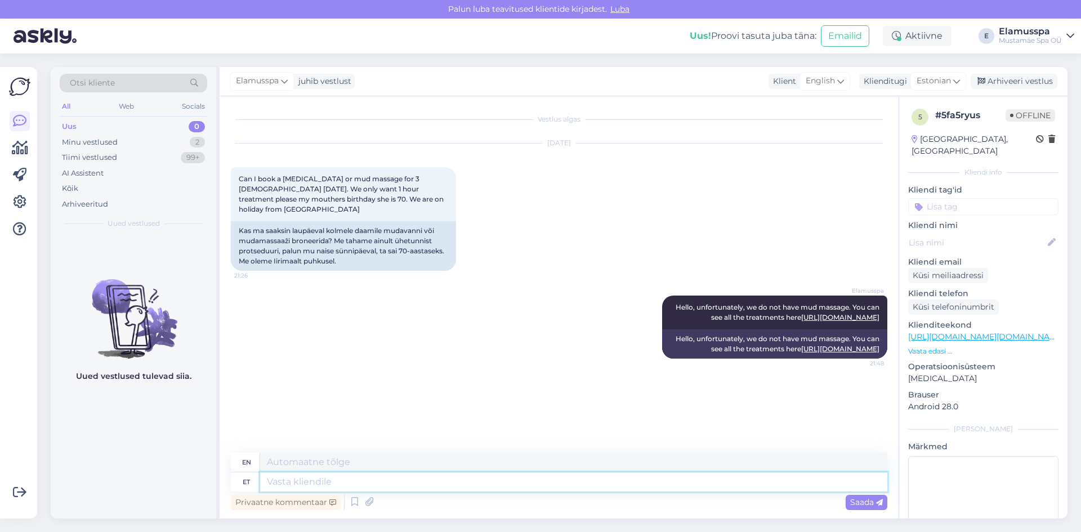
click at [391, 480] on textarea at bounding box center [573, 481] width 627 height 19
type textarea "However, w"
type textarea "However,"
type textarea "However, we ha"
type textarea "However, we"
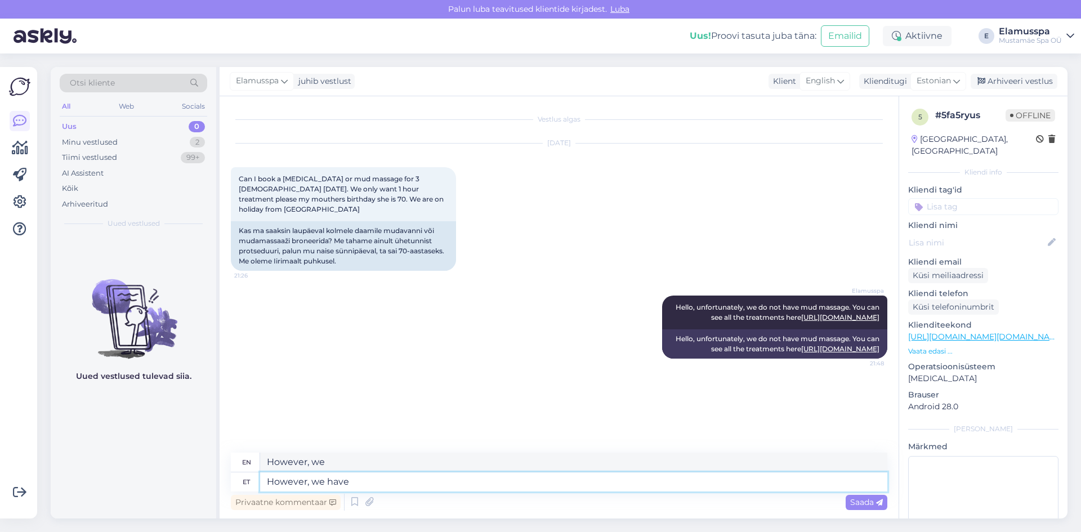
type textarea "However, we have m"
type textarea "However, we have"
type textarea "However, we have mud s"
type textarea "However, we have mud"
type textarea "However, we have mud sauna"
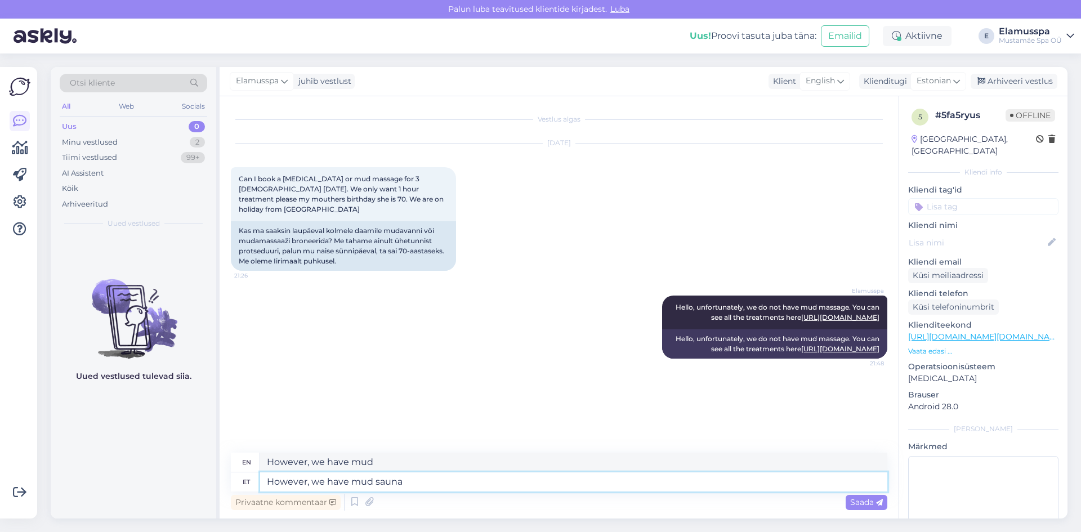
type textarea "However, we have mud sauna"
click at [553, 493] on div "Privaatne kommentaar Saada" at bounding box center [559, 501] width 656 height 21
click at [846, 501] on div "Saada" at bounding box center [867, 502] width 42 height 15
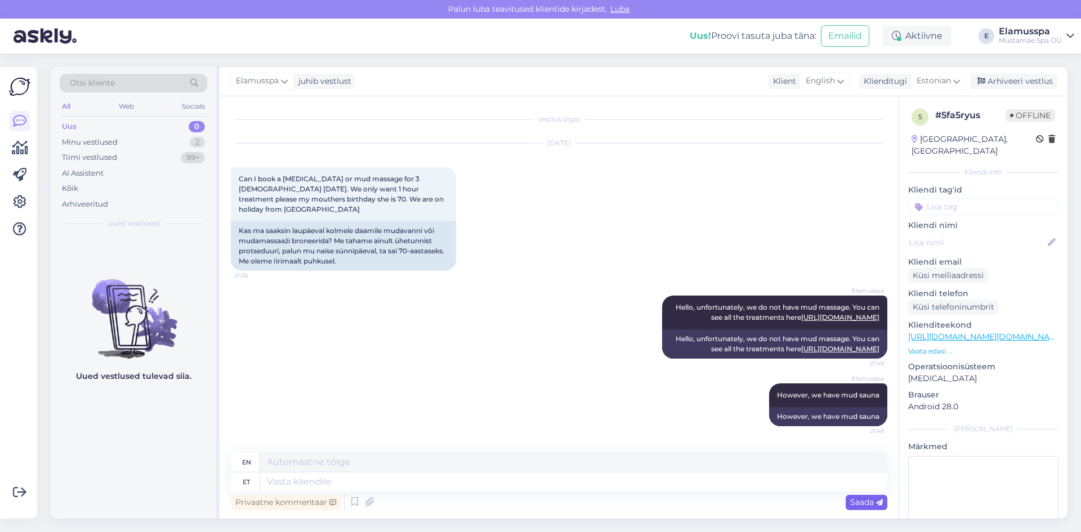
scroll to position [6, 0]
click at [1004, 84] on div "Arhiveeri vestlus" at bounding box center [1013, 81] width 87 height 15
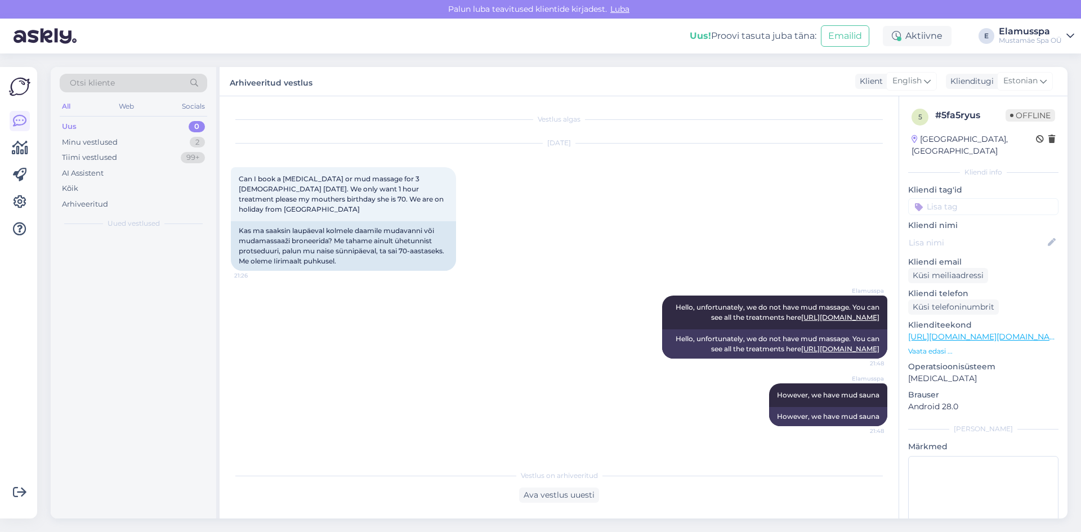
scroll to position [0, 0]
click at [190, 258] on div "Hello, I would like to go to the 21+ area with my [DEMOGRAPHIC_DATA] daughter. …" at bounding box center [145, 263] width 128 height 20
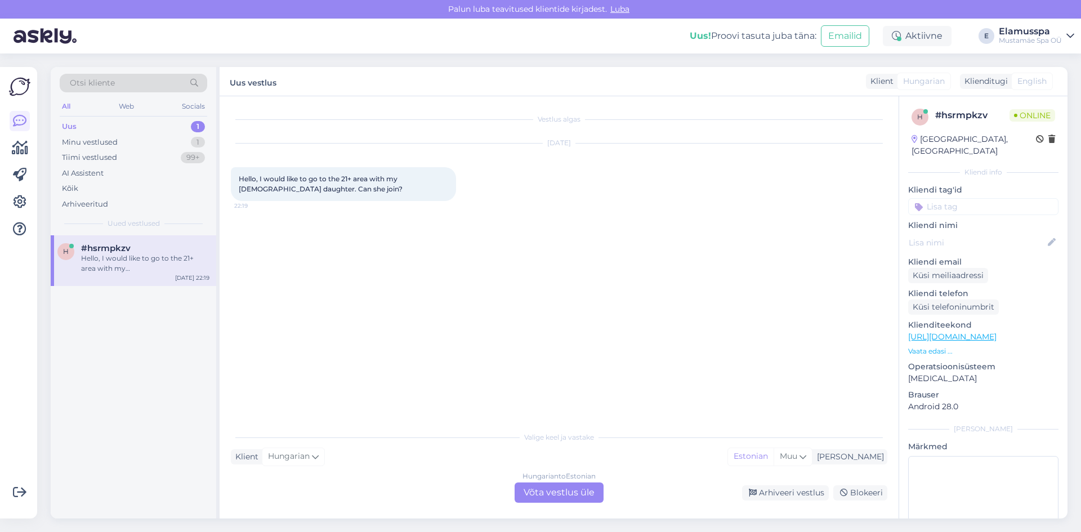
click at [536, 489] on div "Hungarian to Estonian Võta vestlus üle" at bounding box center [559, 492] width 89 height 20
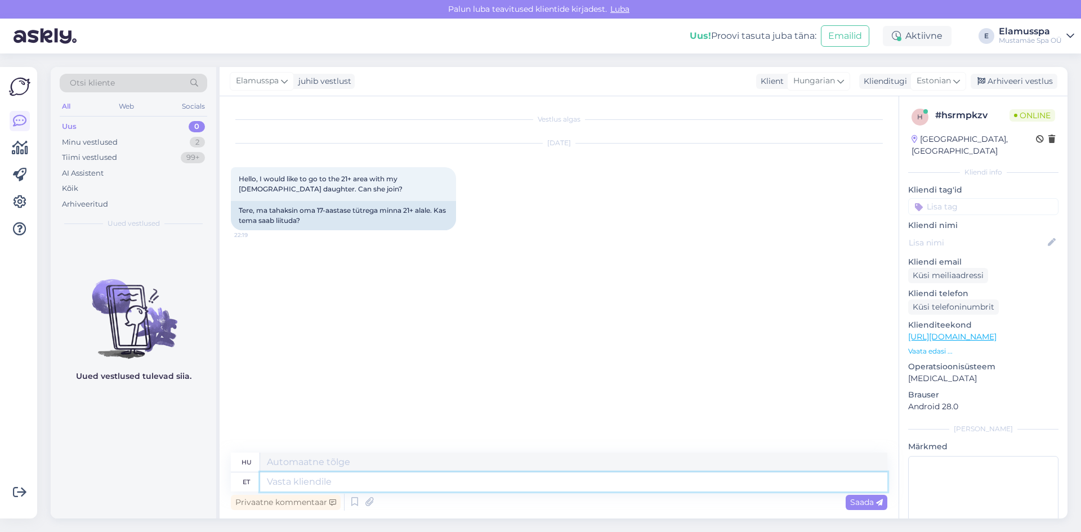
click at [460, 487] on textarea at bounding box center [573, 481] width 627 height 19
type textarea "Hello, u"
type textarea "Helló,"
type textarea "Hello, unfortunatley"
type textarea "Szia, sajnos"
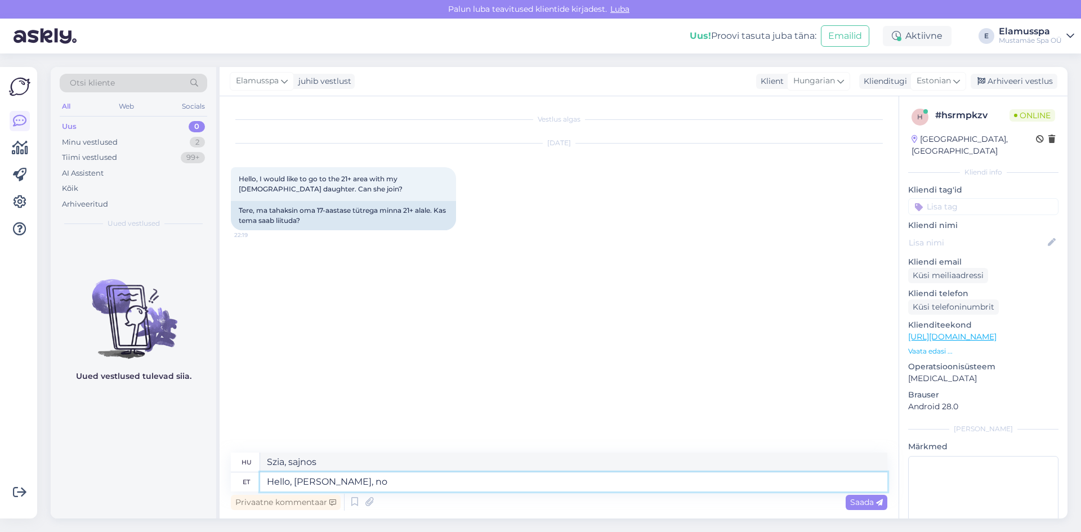
type textarea "Hello, unfortunatley, not"
type textarea "Sziasztok, sajnos,"
type textarea "Hello, unfortunatley, not."
type textarea "Szia, sajnos nem."
type textarea "Hello, unfortunatley, not. The age"
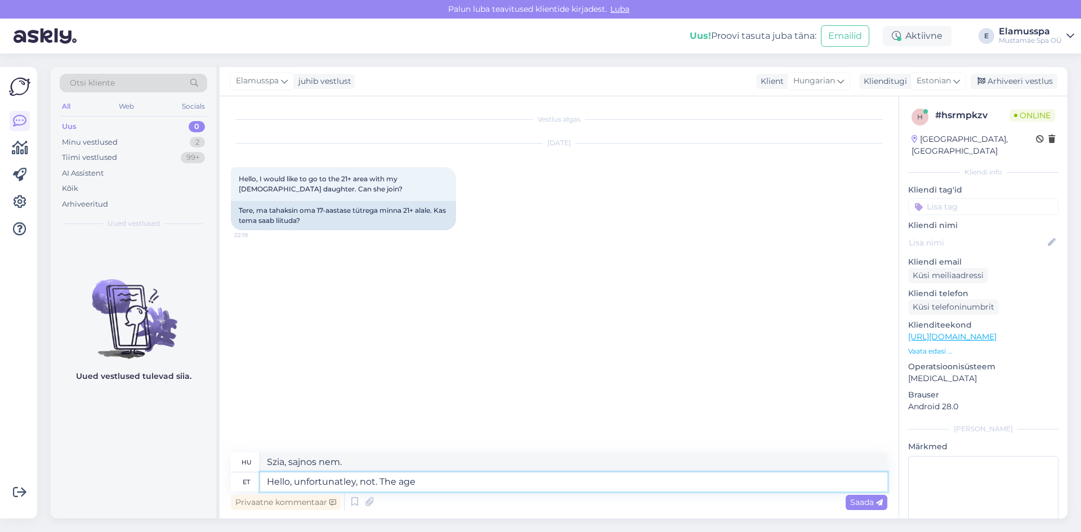
type textarea "Helló, sajnos nem."
type textarea "Hello, unfortunatley, not. The age"
type textarea "Helló, sajnos nem. A kor"
type textarea "Hello, unfortunatley, not. The age limit is"
type textarea "Helló, sajnos nem. A korhatár"
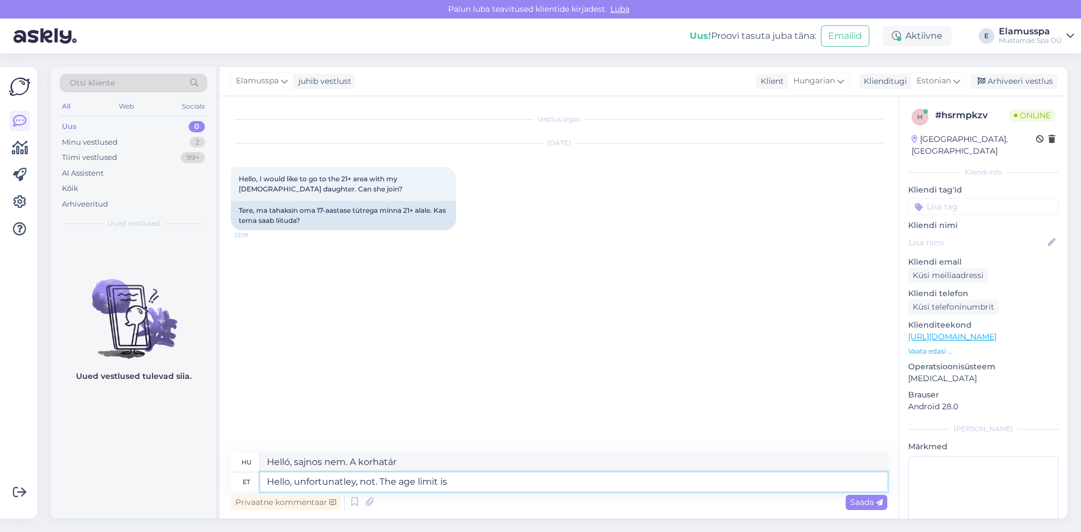
type textarea "Hello, unfortunatley, not. The age limit is 1"
type textarea "Szia, sajnos nem. A korhatár"
type textarea "Hello, unfortunatley, not. The age limit is 18."
type textarea "Szia, sajnos nem. A korhatár 18 év."
click at [345, 482] on textarea "Hello, unfortunatley, not. The age limit is 18." at bounding box center [573, 481] width 627 height 19
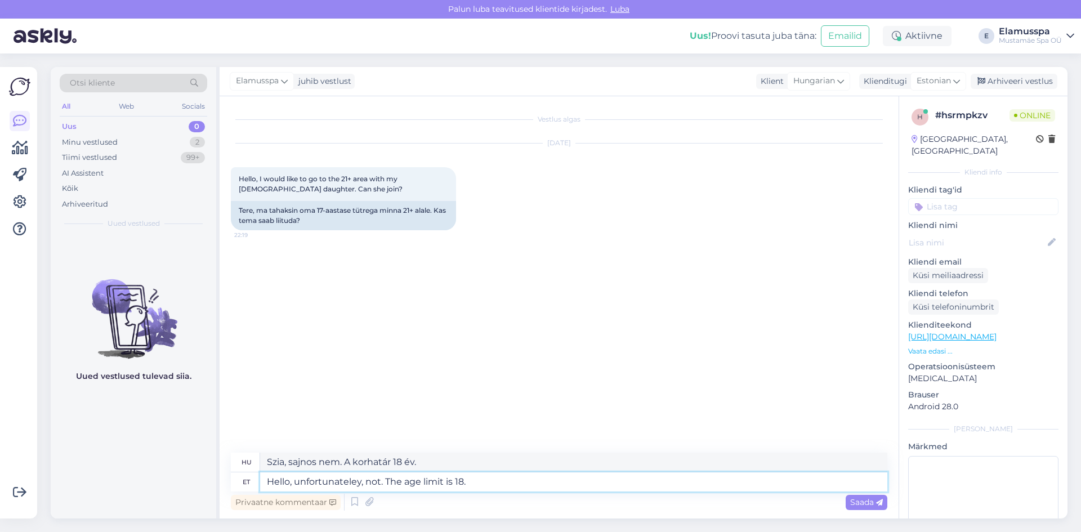
click at [357, 481] on textarea "Hello, unfortunateley, not. The age limit is 18." at bounding box center [573, 481] width 627 height 19
click at [495, 484] on textarea "Hello, unfortunately, not. The age limit is 18." at bounding box center [573, 481] width 627 height 19
type textarea "Hello, unfortunately, not. The age limit is 18."
click at [859, 496] on div "Saada" at bounding box center [867, 502] width 42 height 15
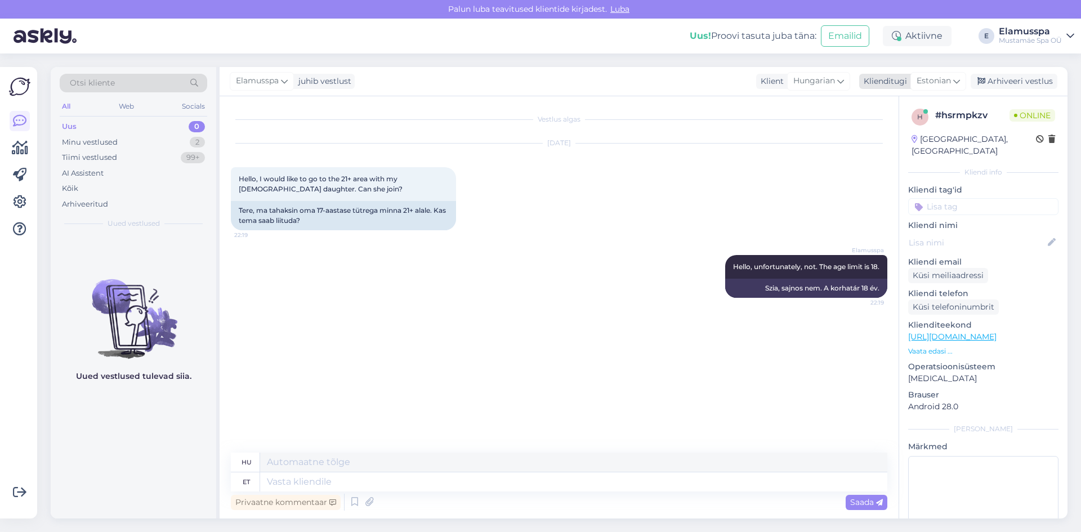
click at [1006, 88] on div "Arhiveeri vestlus" at bounding box center [1013, 81] width 87 height 15
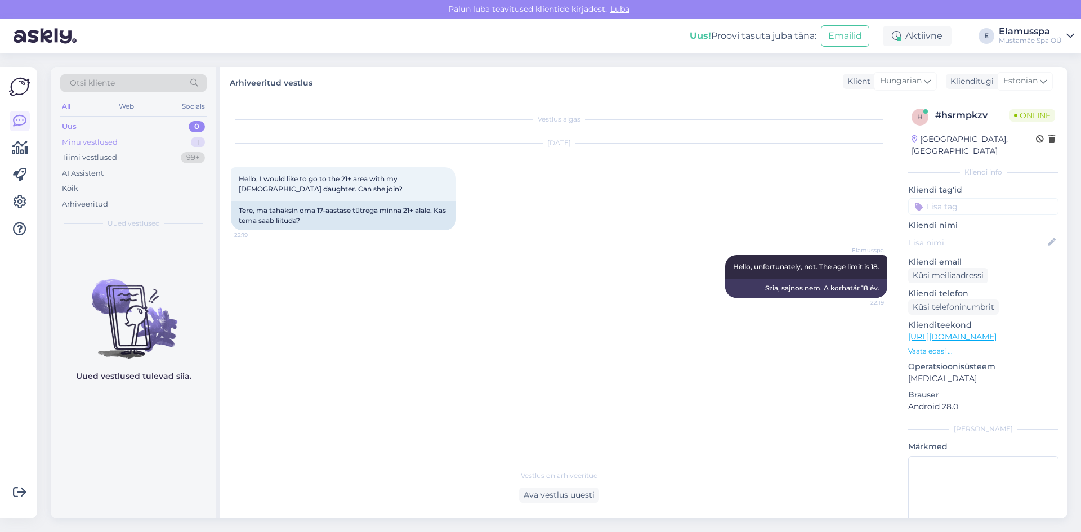
click at [186, 140] on div "Minu vestlused 1" at bounding box center [133, 143] width 147 height 16
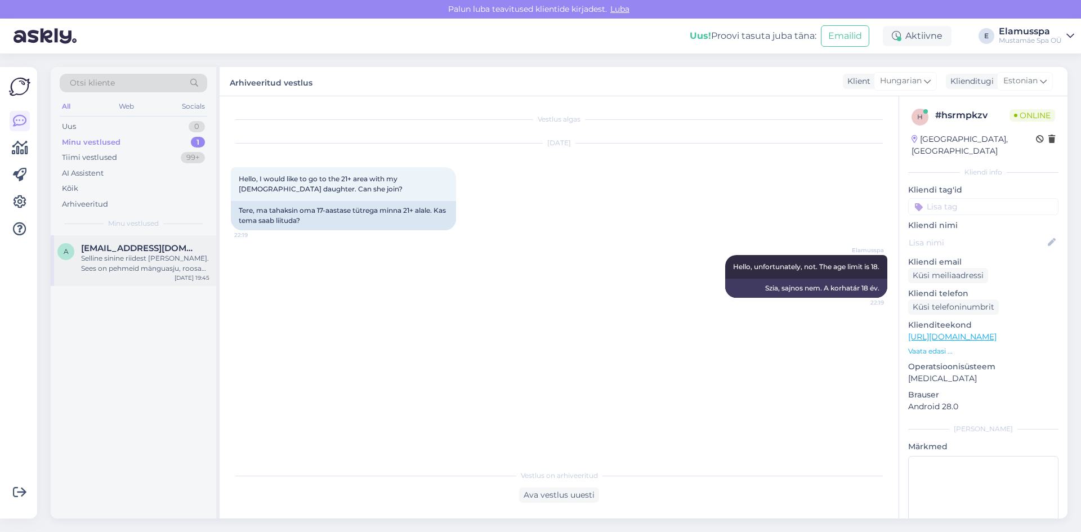
click at [151, 263] on div "Selline sinine riidest [PERSON_NAME]. Sees on pehmeid mänguasju, roosad ujumisp…" at bounding box center [145, 263] width 128 height 20
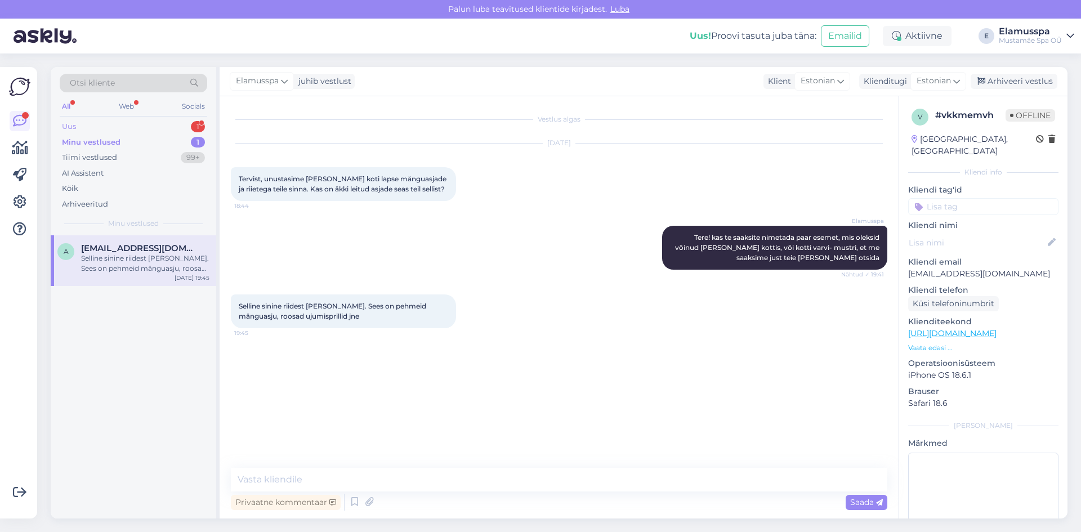
click at [198, 123] on div "1" at bounding box center [198, 126] width 14 height 11
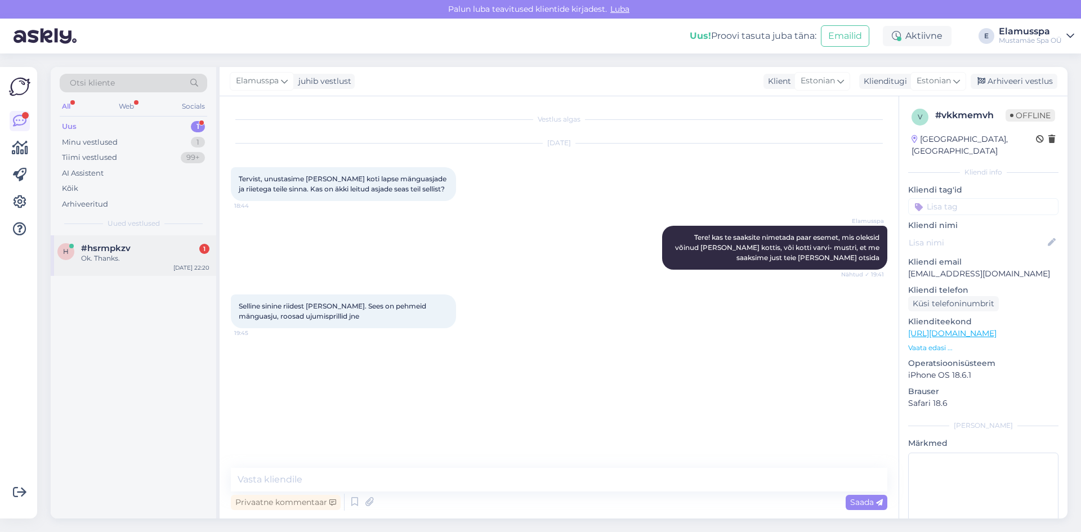
click at [178, 247] on div "#hsrmpkzv 1" at bounding box center [145, 248] width 128 height 10
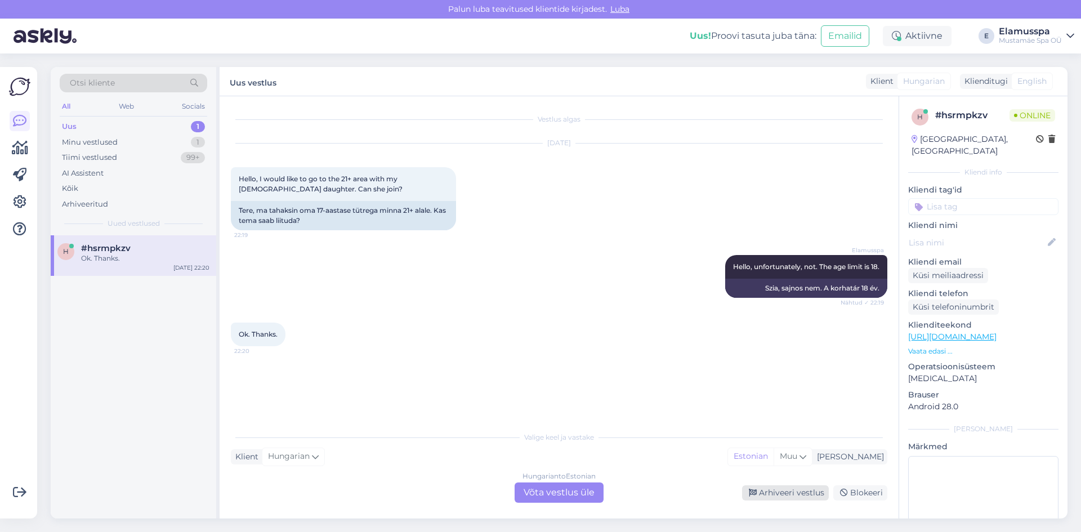
click at [770, 494] on div "Arhiveeri vestlus" at bounding box center [785, 492] width 87 height 15
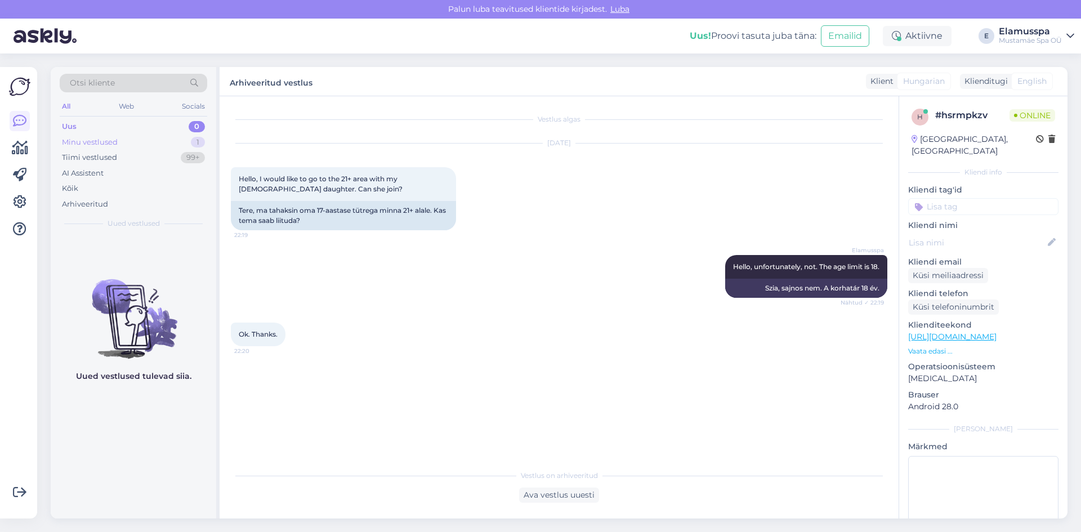
click at [165, 139] on div "Minu vestlused 1" at bounding box center [133, 143] width 147 height 16
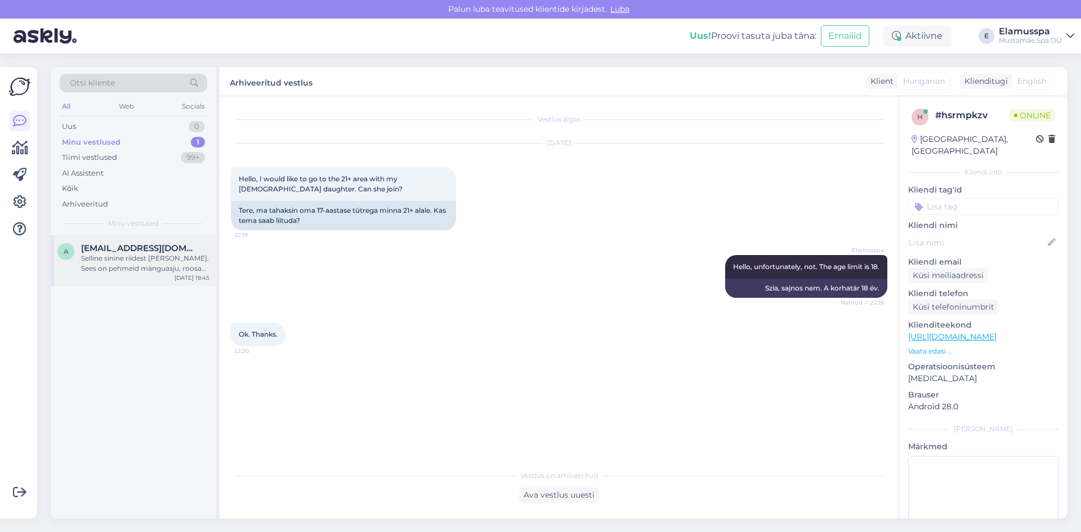
click at [143, 263] on div "Selline sinine riidest [PERSON_NAME]. Sees on pehmeid mänguasju, roosad ujumisp…" at bounding box center [145, 263] width 128 height 20
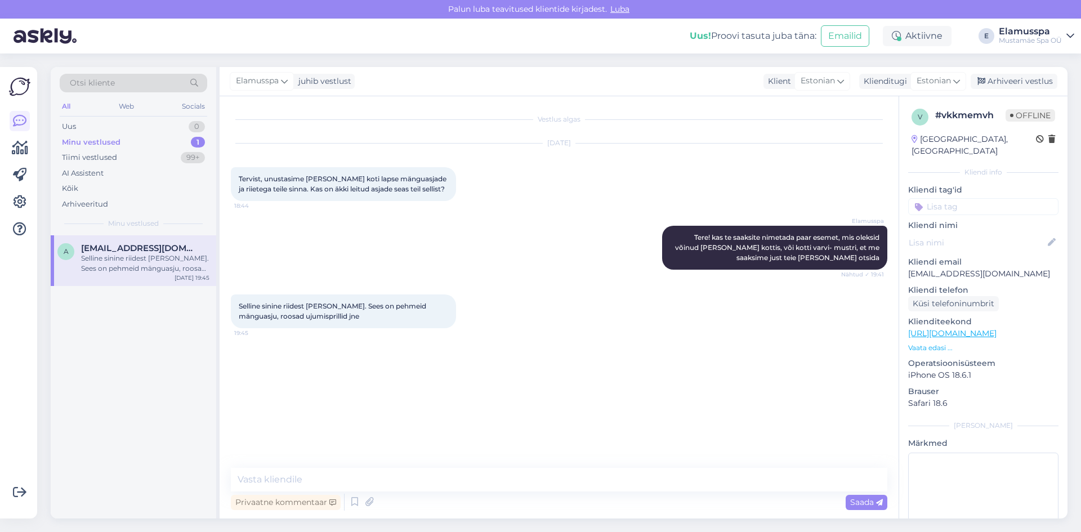
click at [565, 200] on div "[DATE] Tervist, unustasime [PERSON_NAME] koti lapse mänguasjade ja riietega tei…" at bounding box center [559, 172] width 656 height 82
click at [563, 176] on div "[DATE] Tervist, unustasime [PERSON_NAME] koti lapse mänguasjade ja riietega tei…" at bounding box center [559, 172] width 656 height 82
click at [553, 347] on div "Vestlus algas [DATE] Tervist, unustasime [PERSON_NAME] koti lapse mänguasjade j…" at bounding box center [564, 283] width 667 height 350
